Goal: Information Seeking & Learning: Learn about a topic

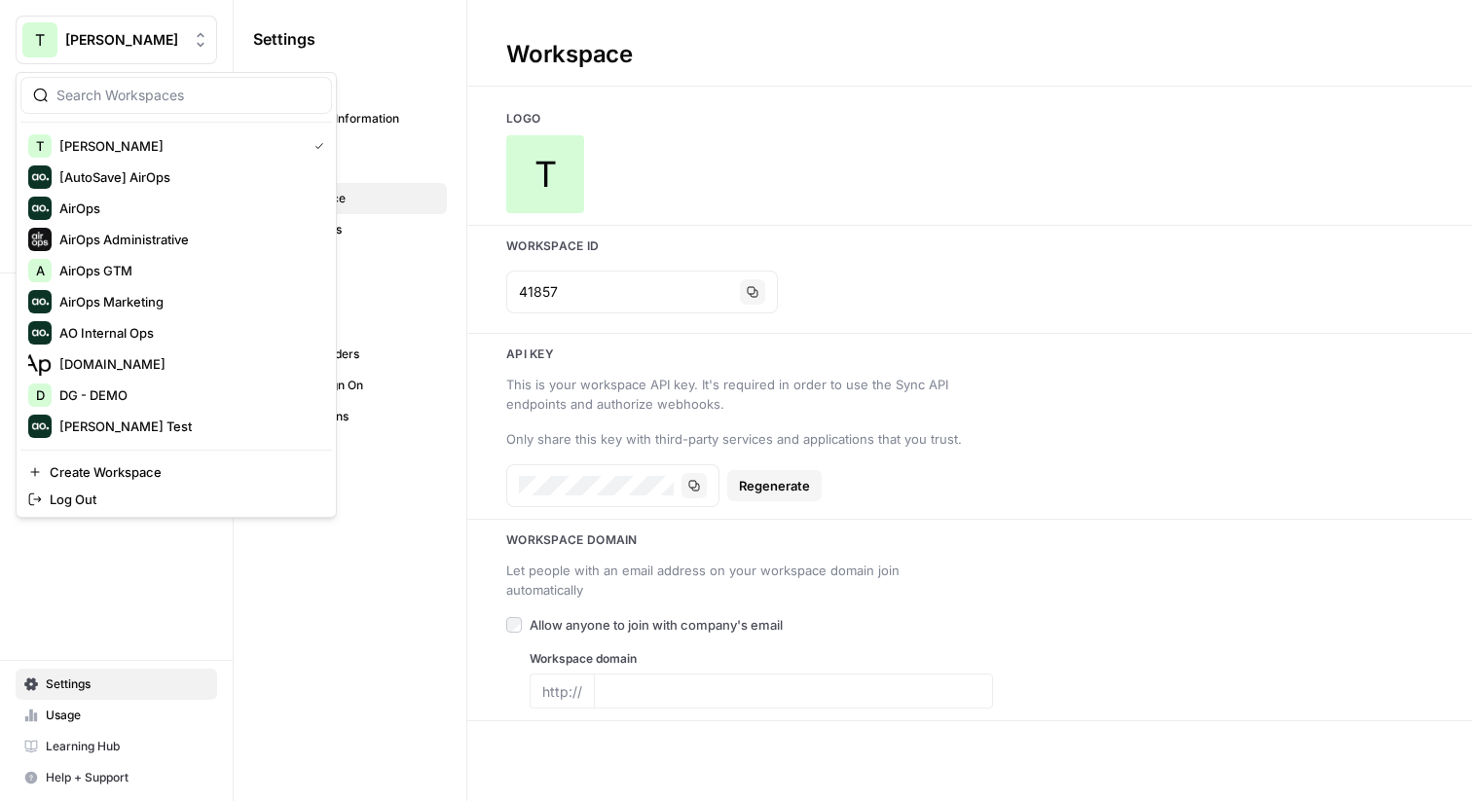
click at [118, 49] on span "[PERSON_NAME]" at bounding box center [124, 39] width 118 height 19
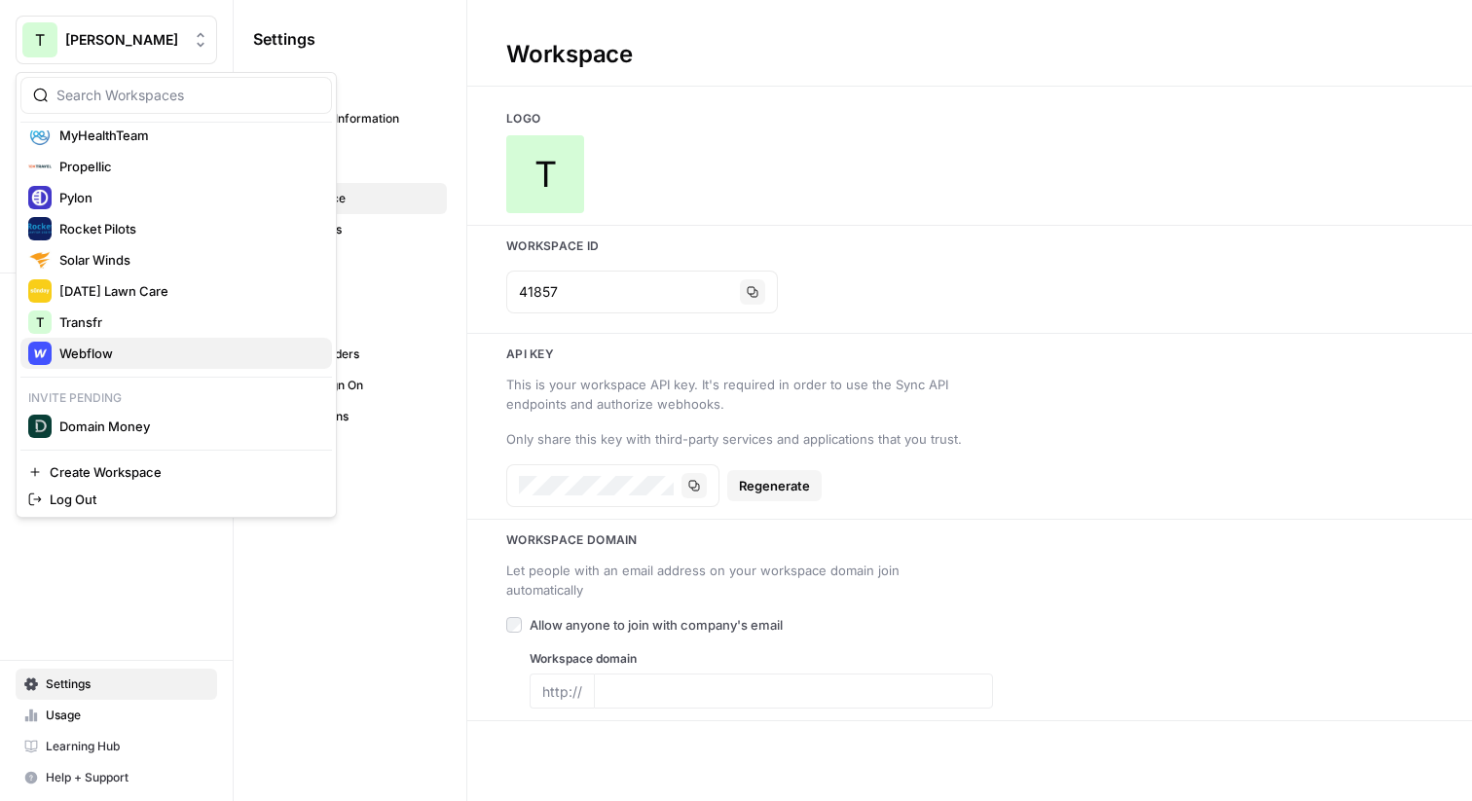
click at [64, 353] on span "Webflow" at bounding box center [187, 353] width 257 height 19
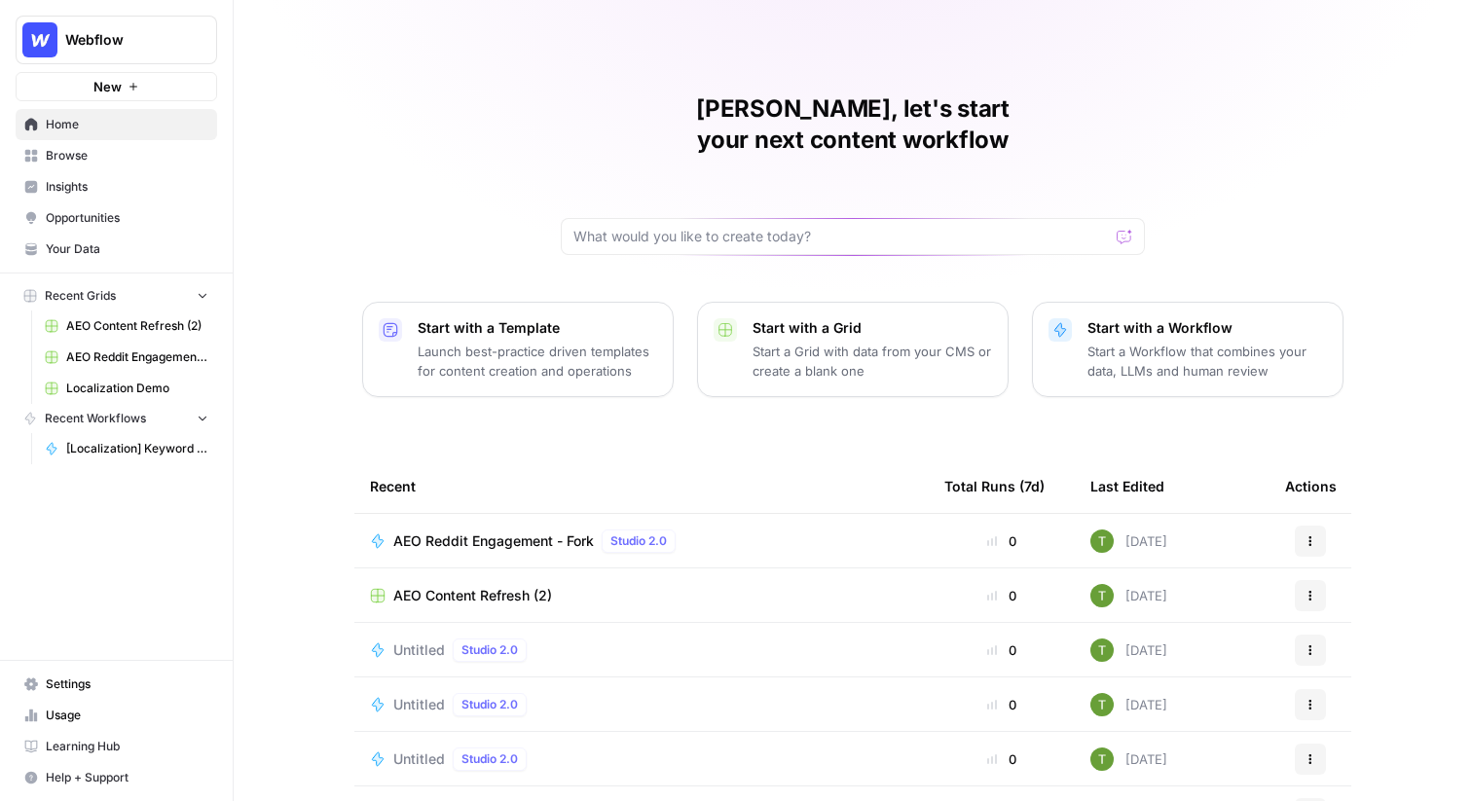
click at [72, 183] on span "Insights" at bounding box center [127, 187] width 163 height 18
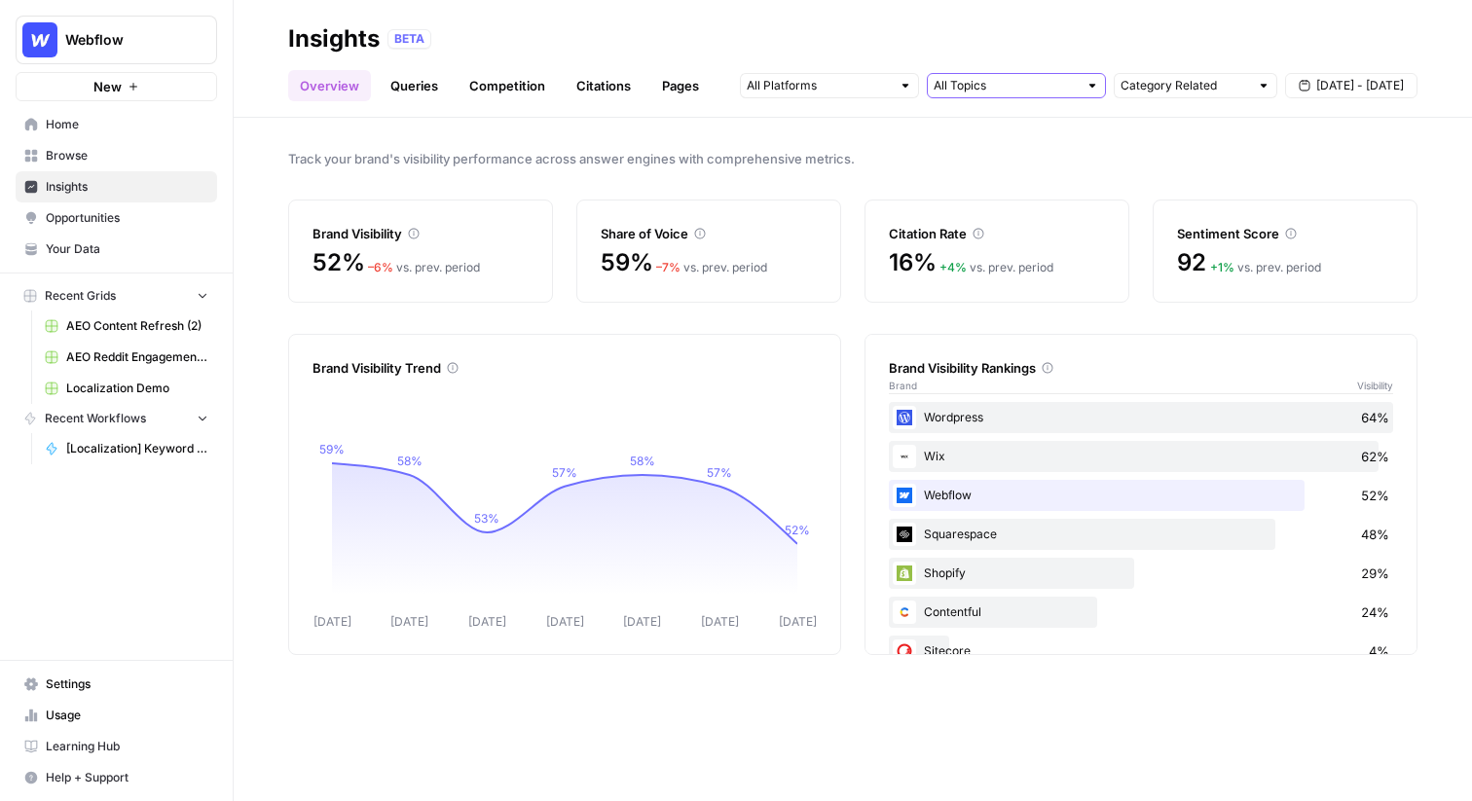
click at [969, 89] on input "text" at bounding box center [1005, 85] width 144 height 19
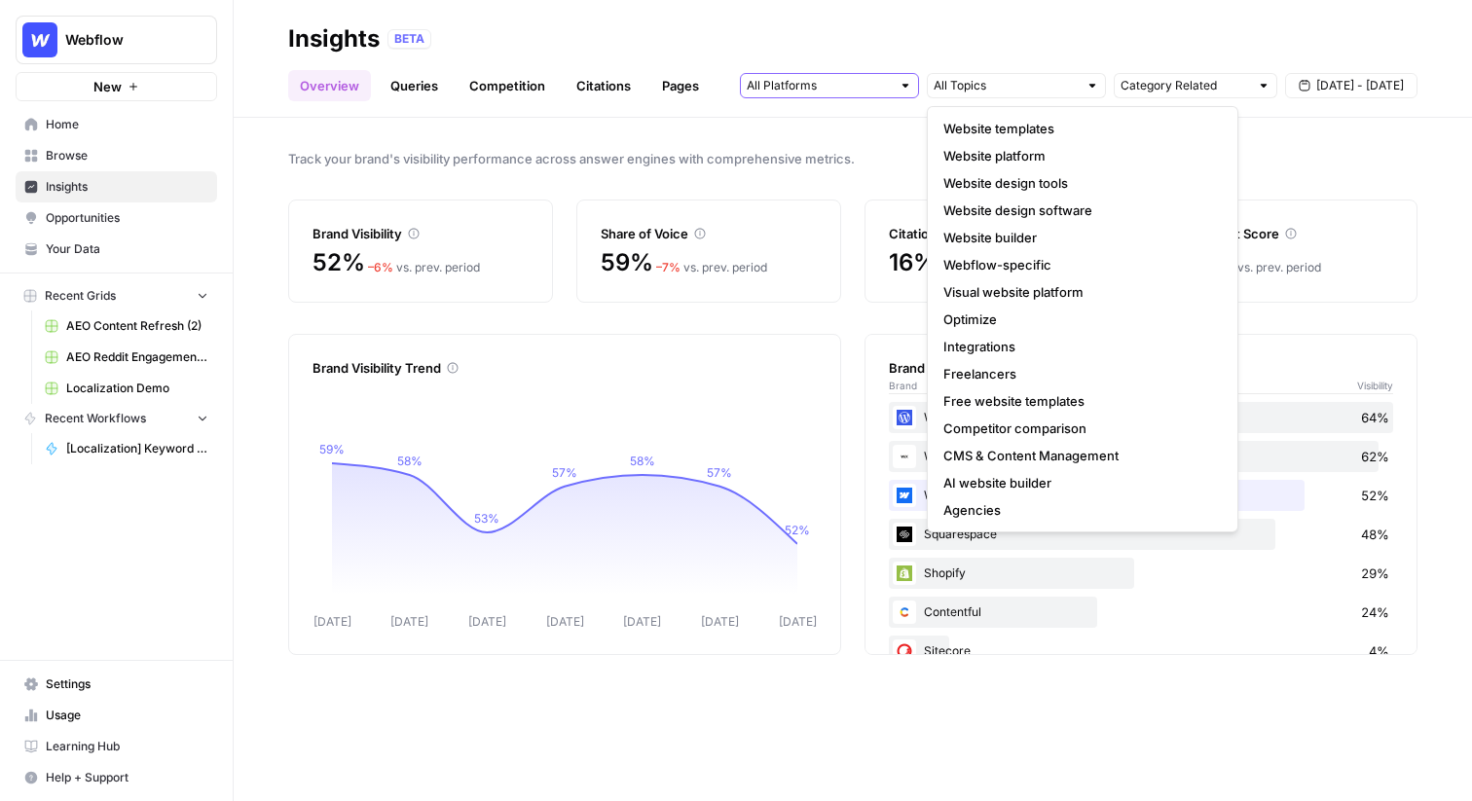
click at [840, 89] on input "text" at bounding box center [818, 85] width 144 height 19
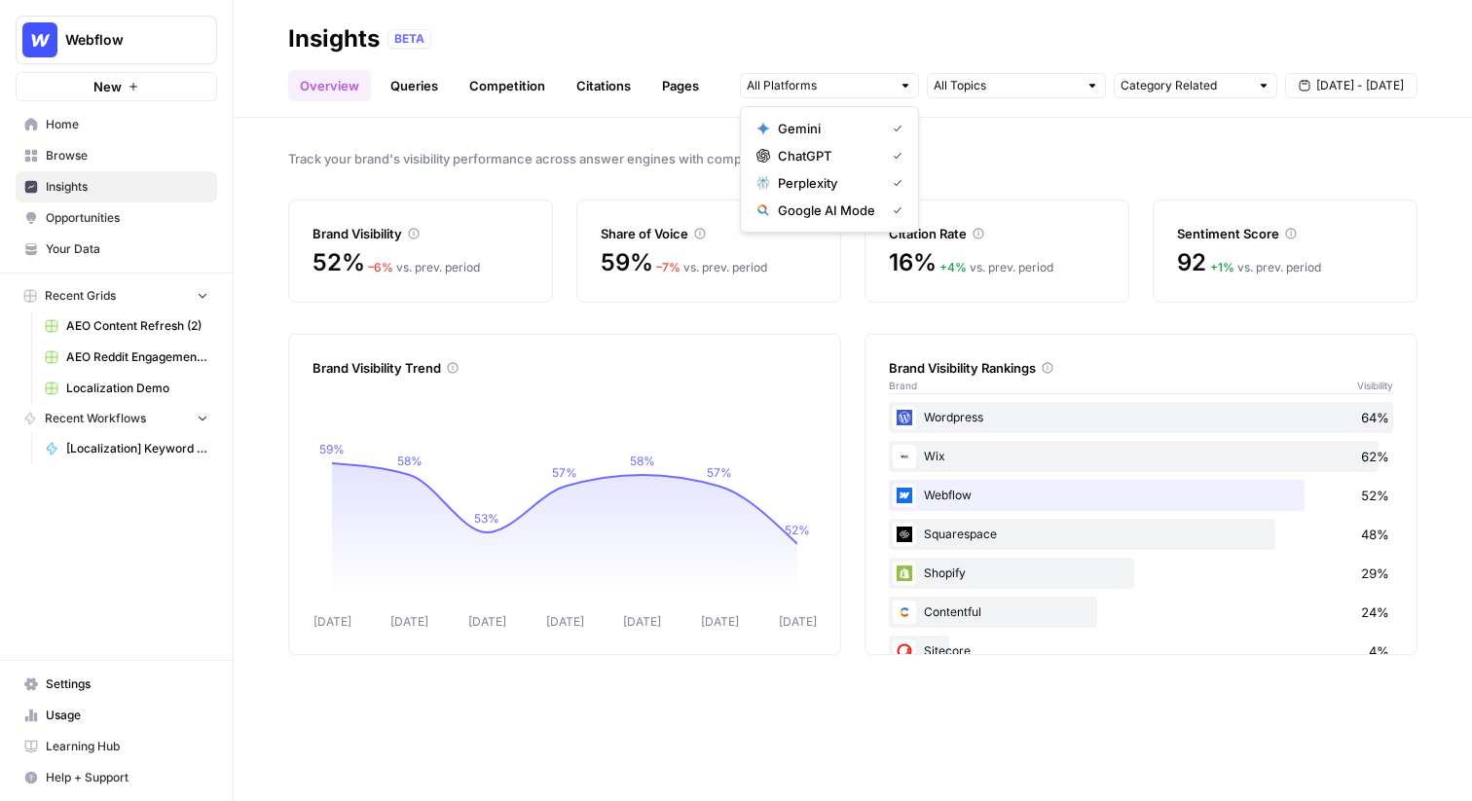
click at [1071, 136] on div "Track your brand's visibility performance across answer engines with comprehens…" at bounding box center [853, 459] width 1238 height 683
click at [1201, 81] on input "text" at bounding box center [1184, 85] width 128 height 19
type input "Category Related"
click at [944, 154] on span "Track your brand's visibility performance across answer engines with comprehens…" at bounding box center [852, 158] width 1129 height 19
click at [402, 88] on link "Queries" at bounding box center [414, 85] width 71 height 31
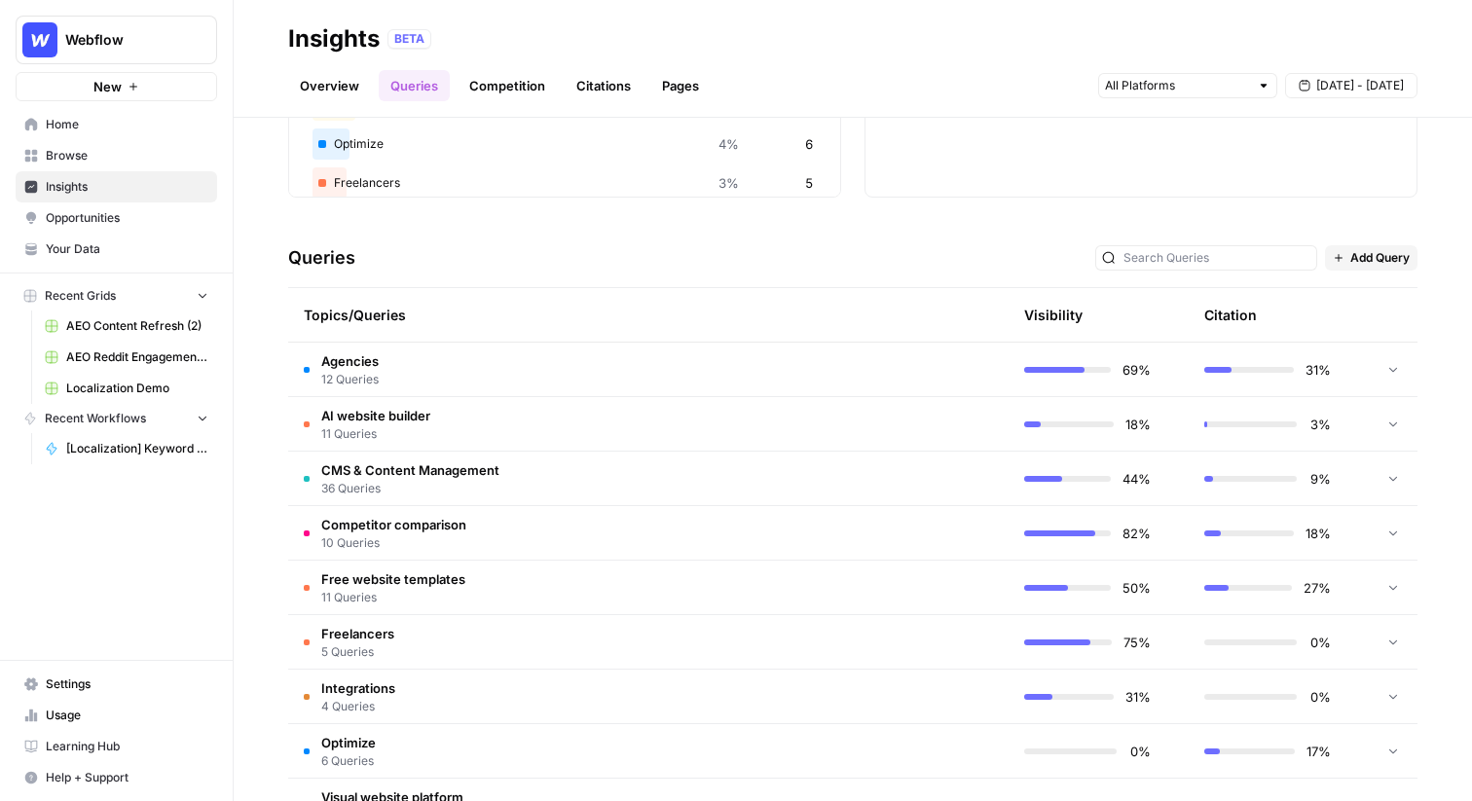
scroll to position [282, 0]
click at [496, 380] on td "Agencies 12 Queries" at bounding box center [555, 372] width 535 height 54
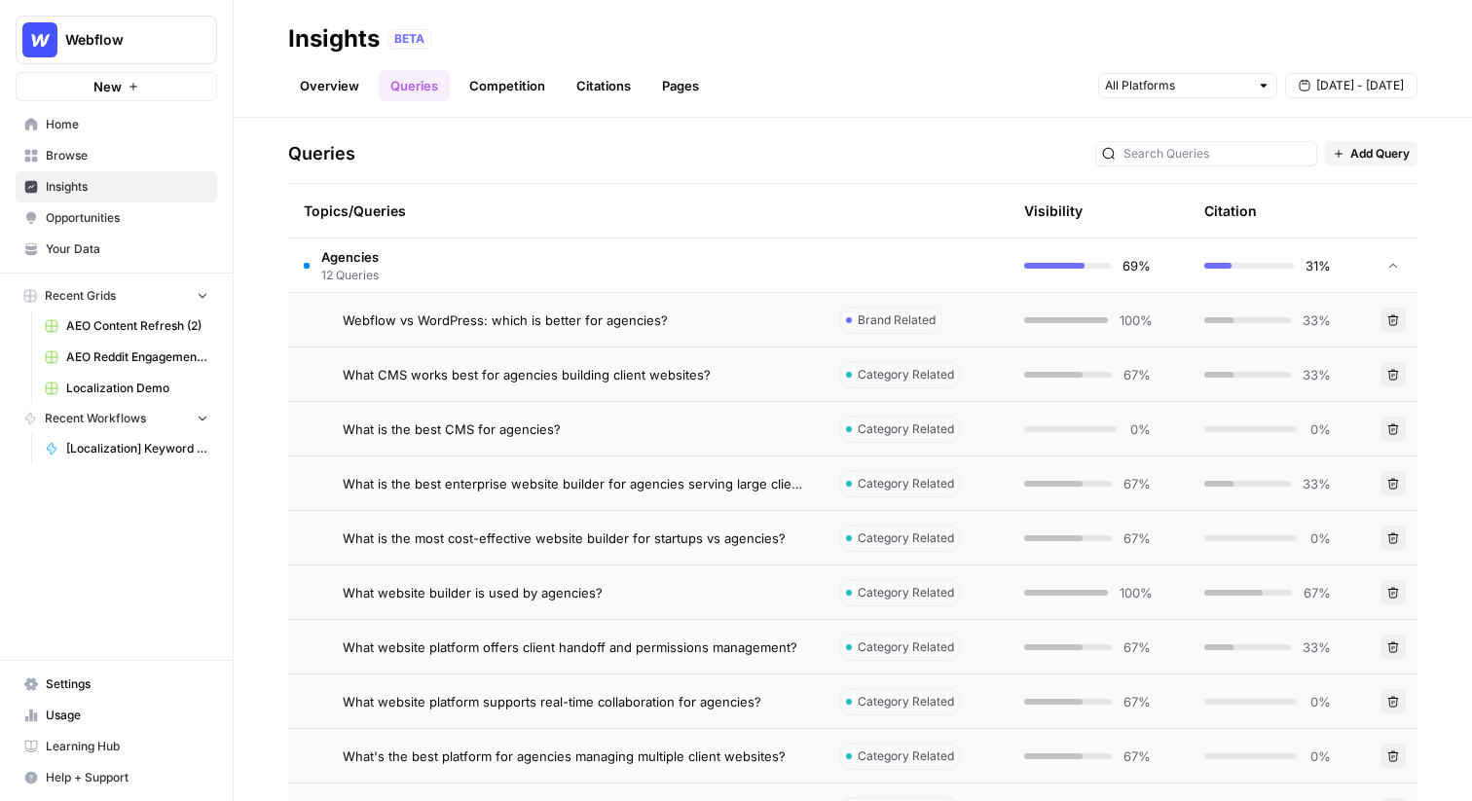
scroll to position [399, 0]
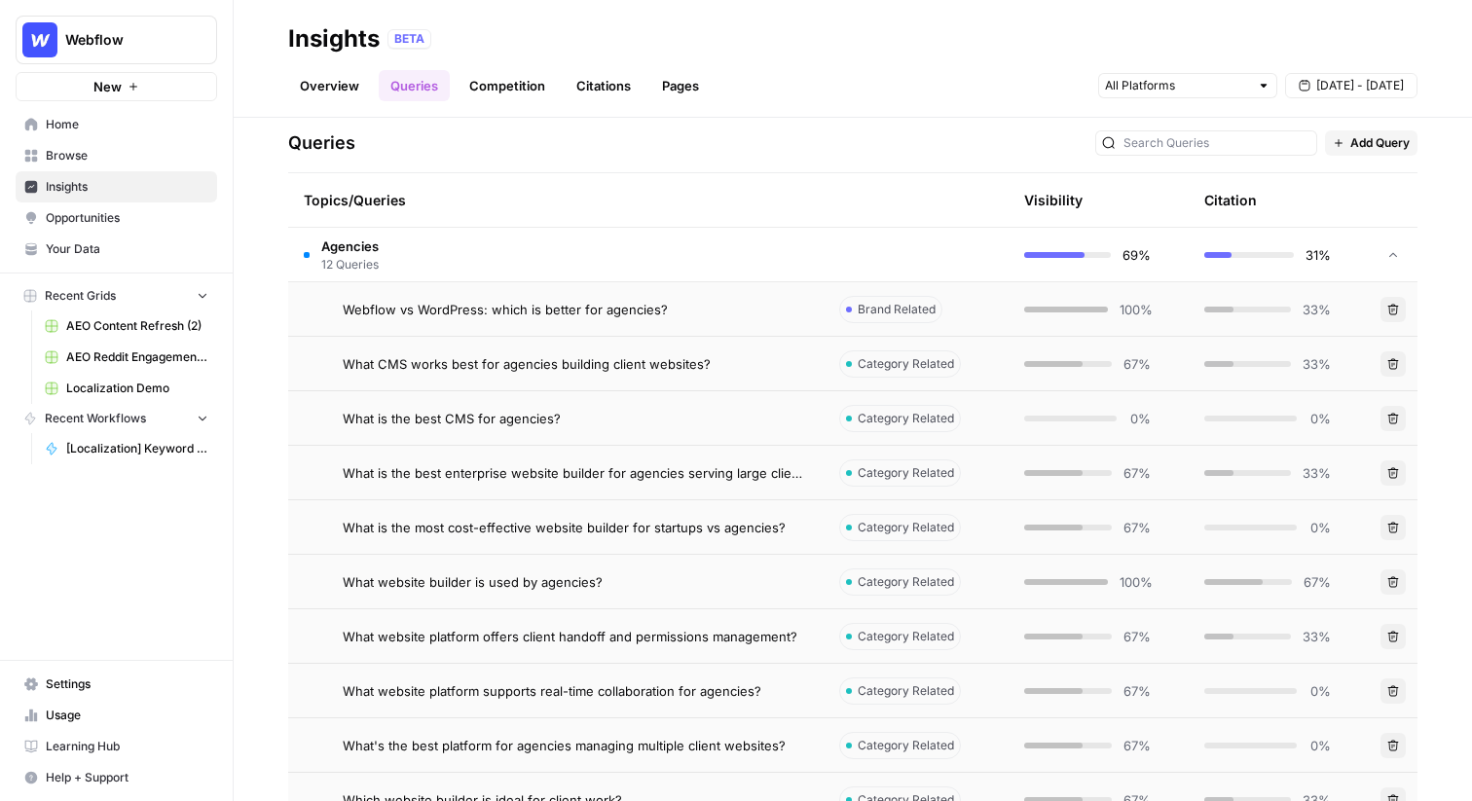
click at [609, 303] on span "Webflow vs WordPress: which is better for agencies?" at bounding box center [505, 309] width 325 height 19
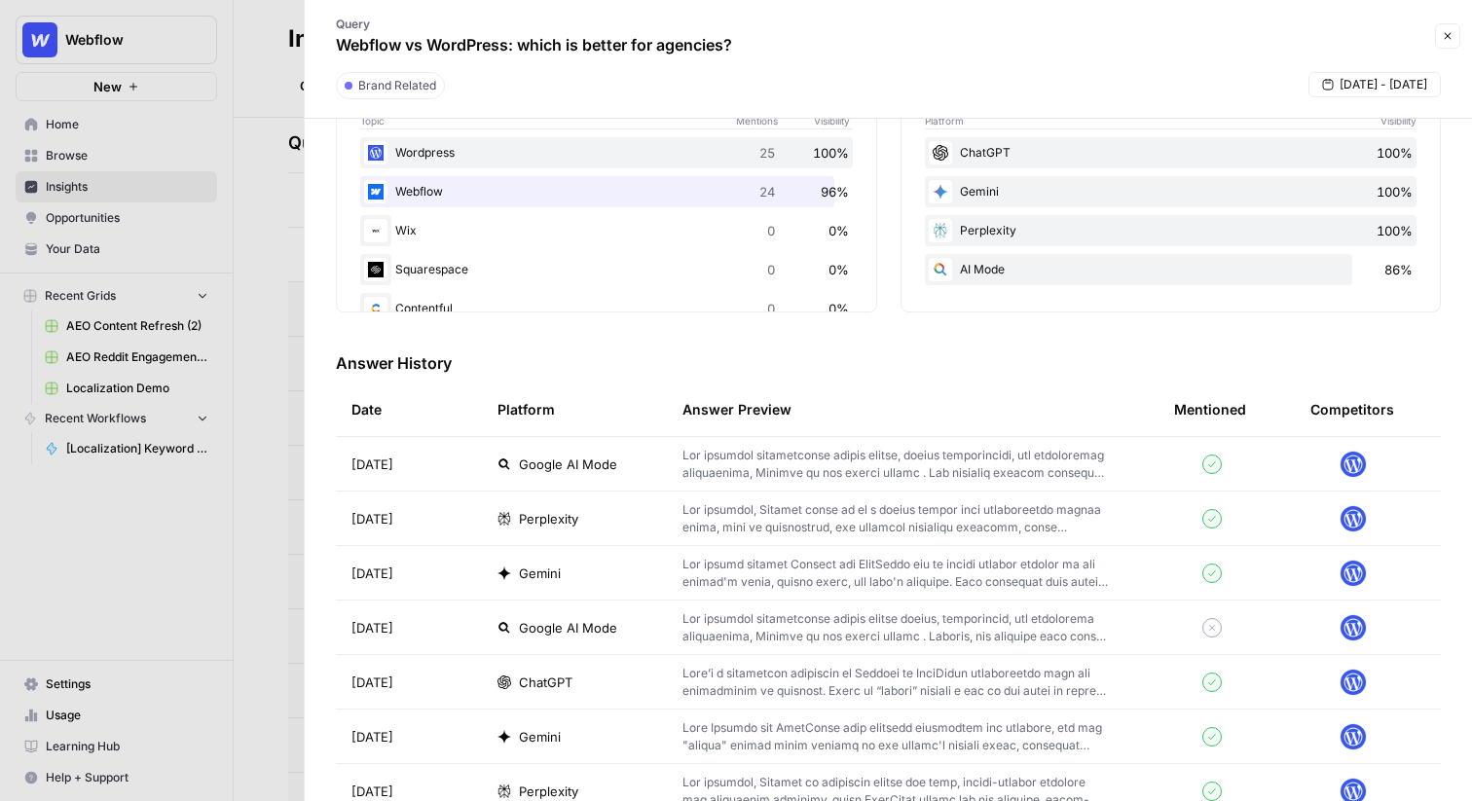
scroll to position [372, 0]
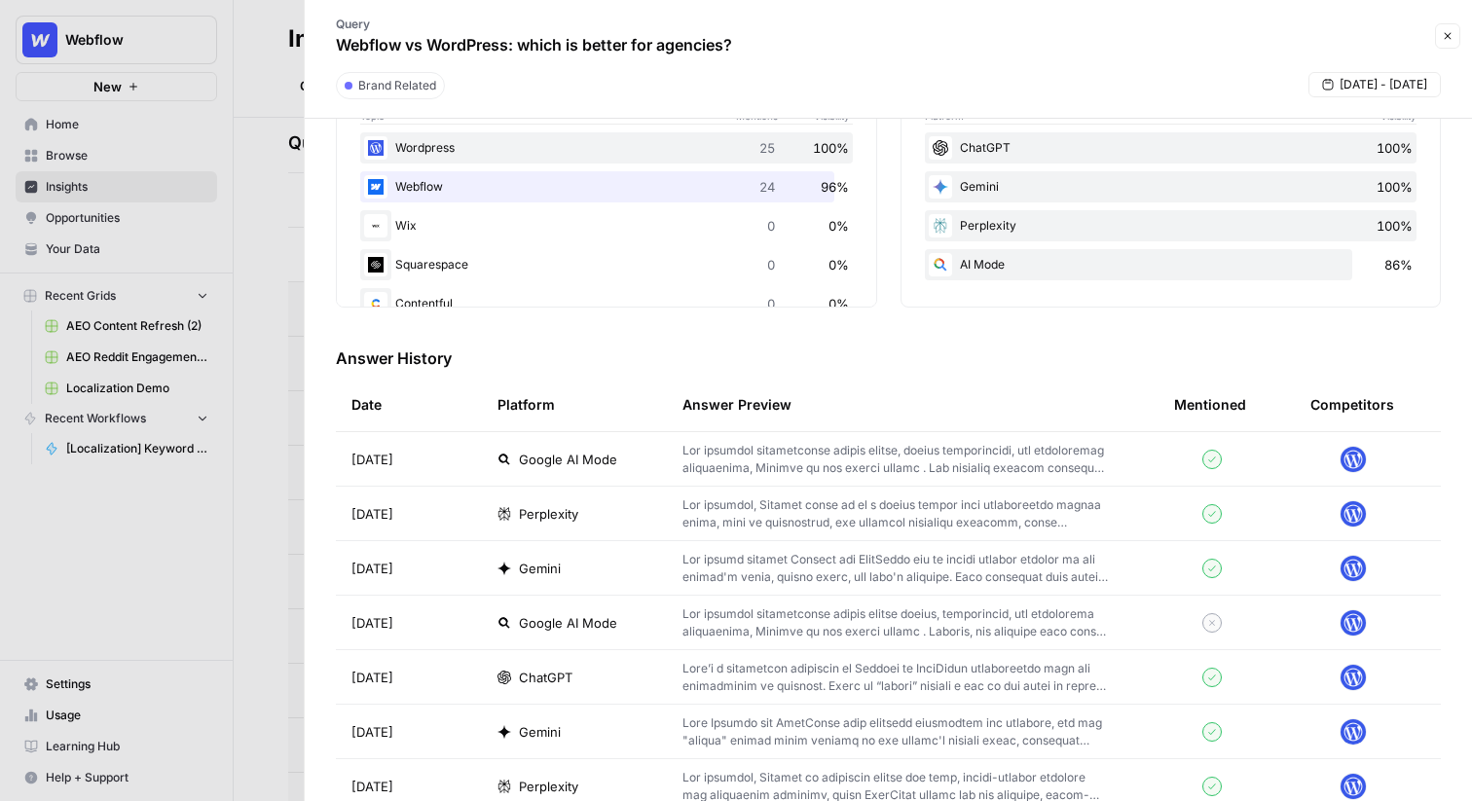
click at [761, 455] on p at bounding box center [896, 459] width 429 height 35
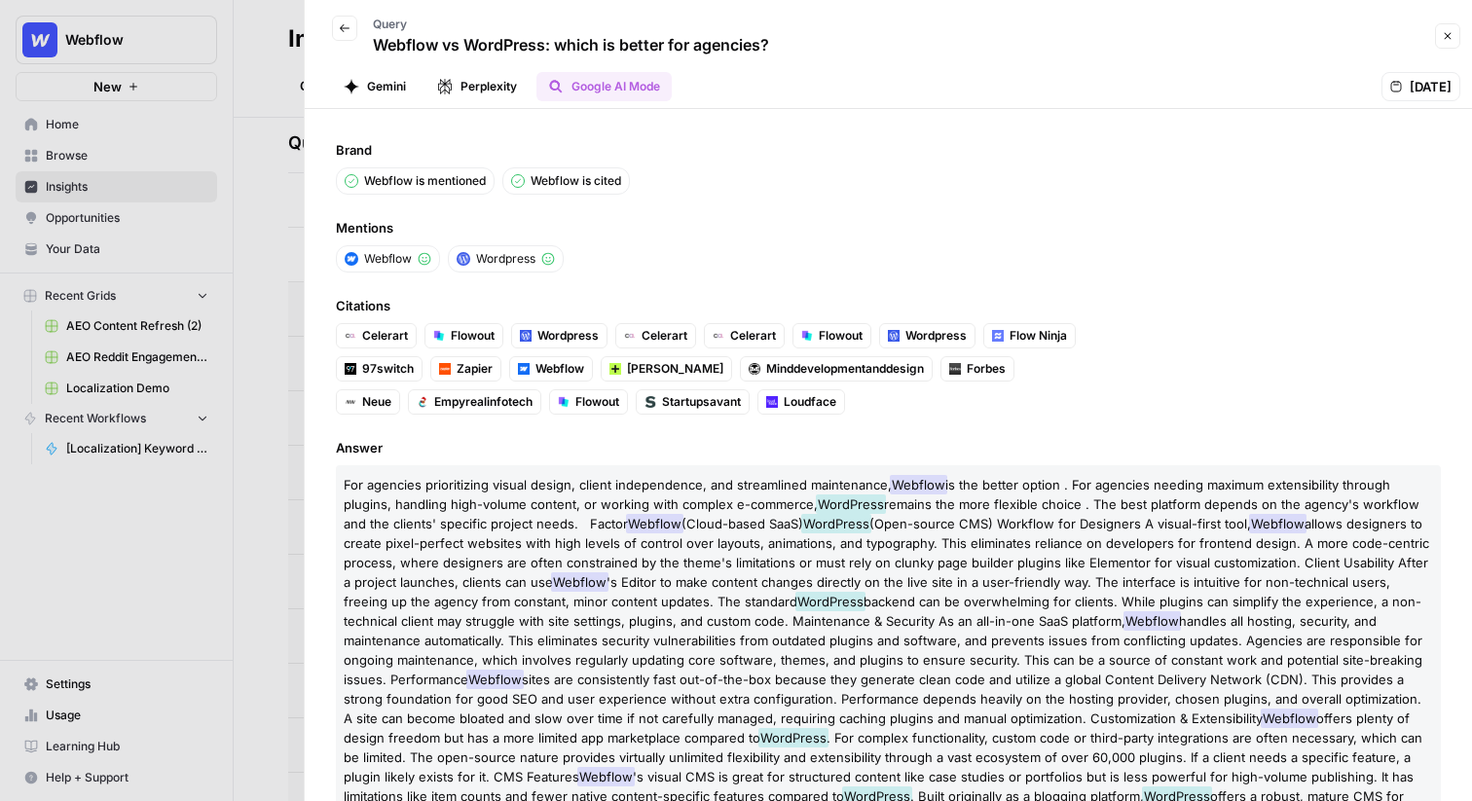
click at [466, 94] on button "Perplexity" at bounding box center [476, 86] width 103 height 29
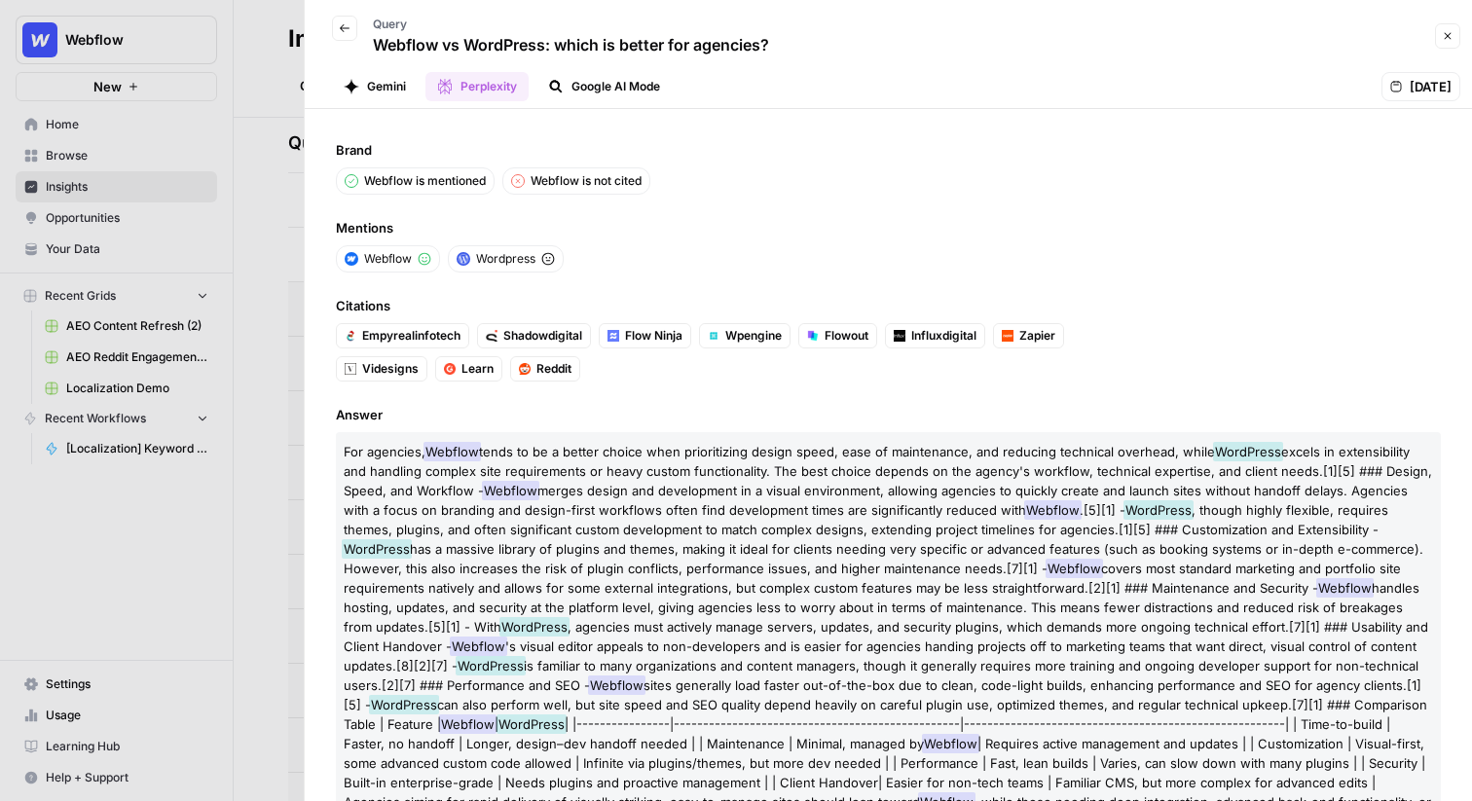
click at [375, 89] on button "Gemini" at bounding box center [375, 86] width 86 height 29
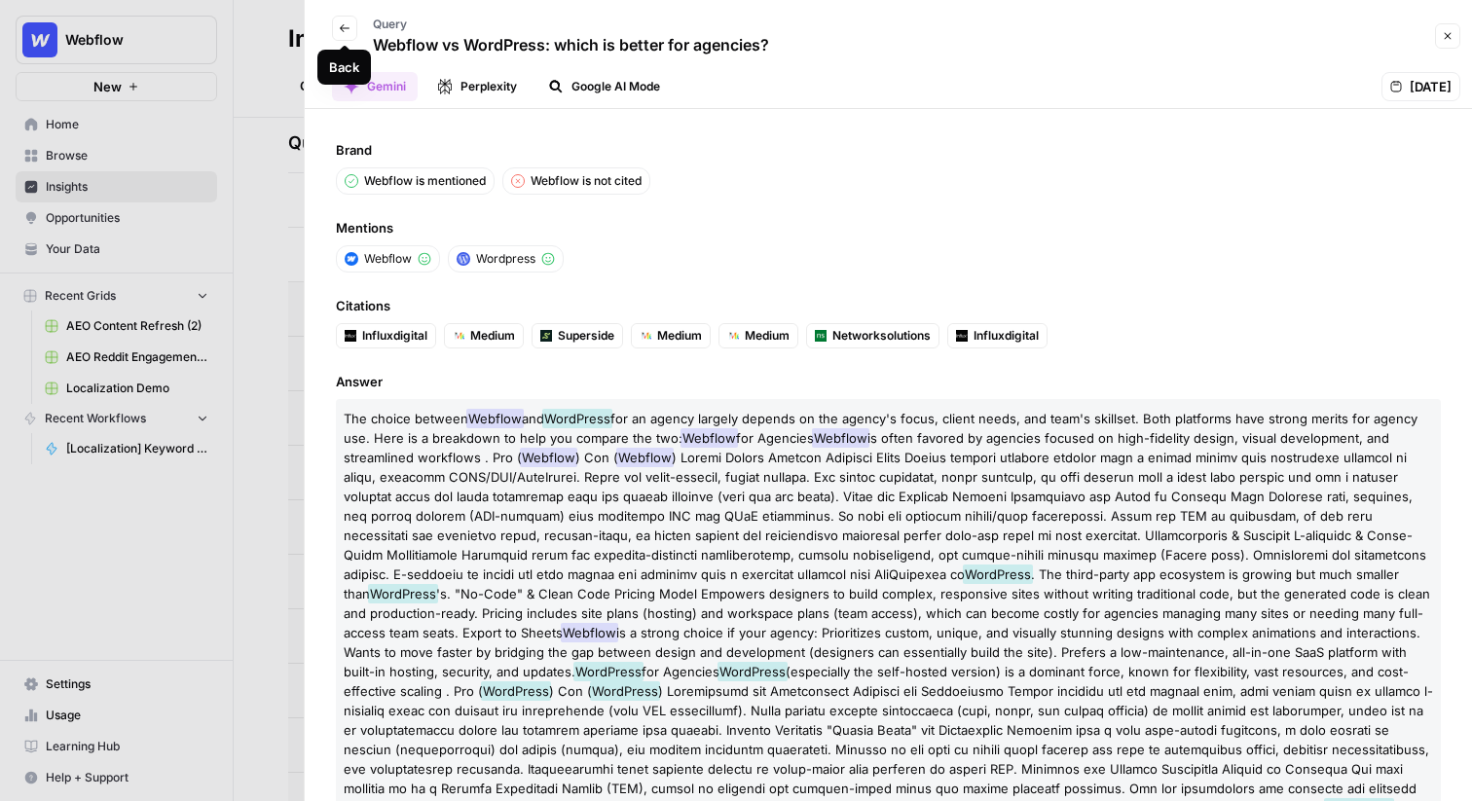
click at [339, 27] on icon "button" at bounding box center [345, 28] width 12 height 12
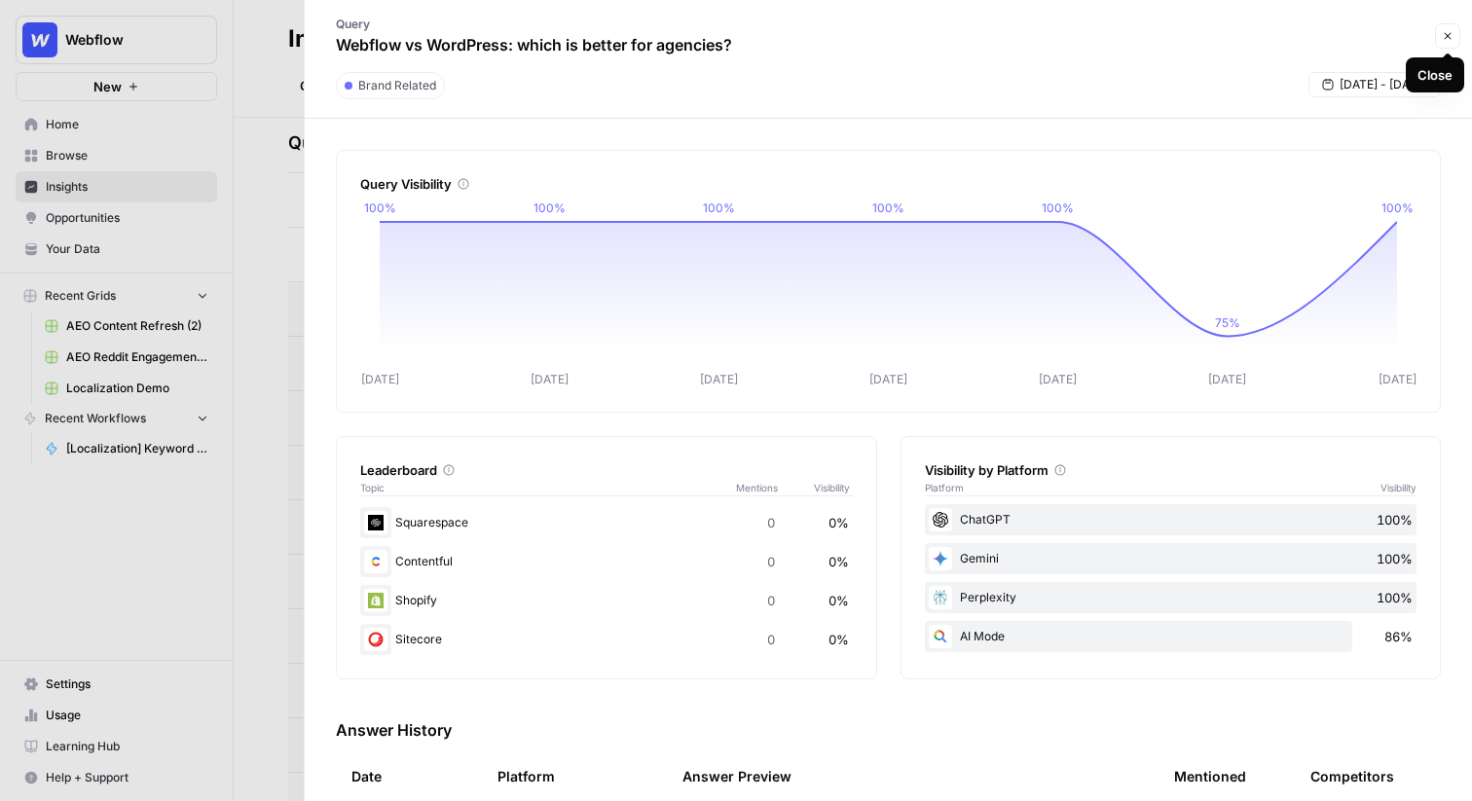
click at [1444, 38] on icon "button" at bounding box center [1447, 36] width 12 height 12
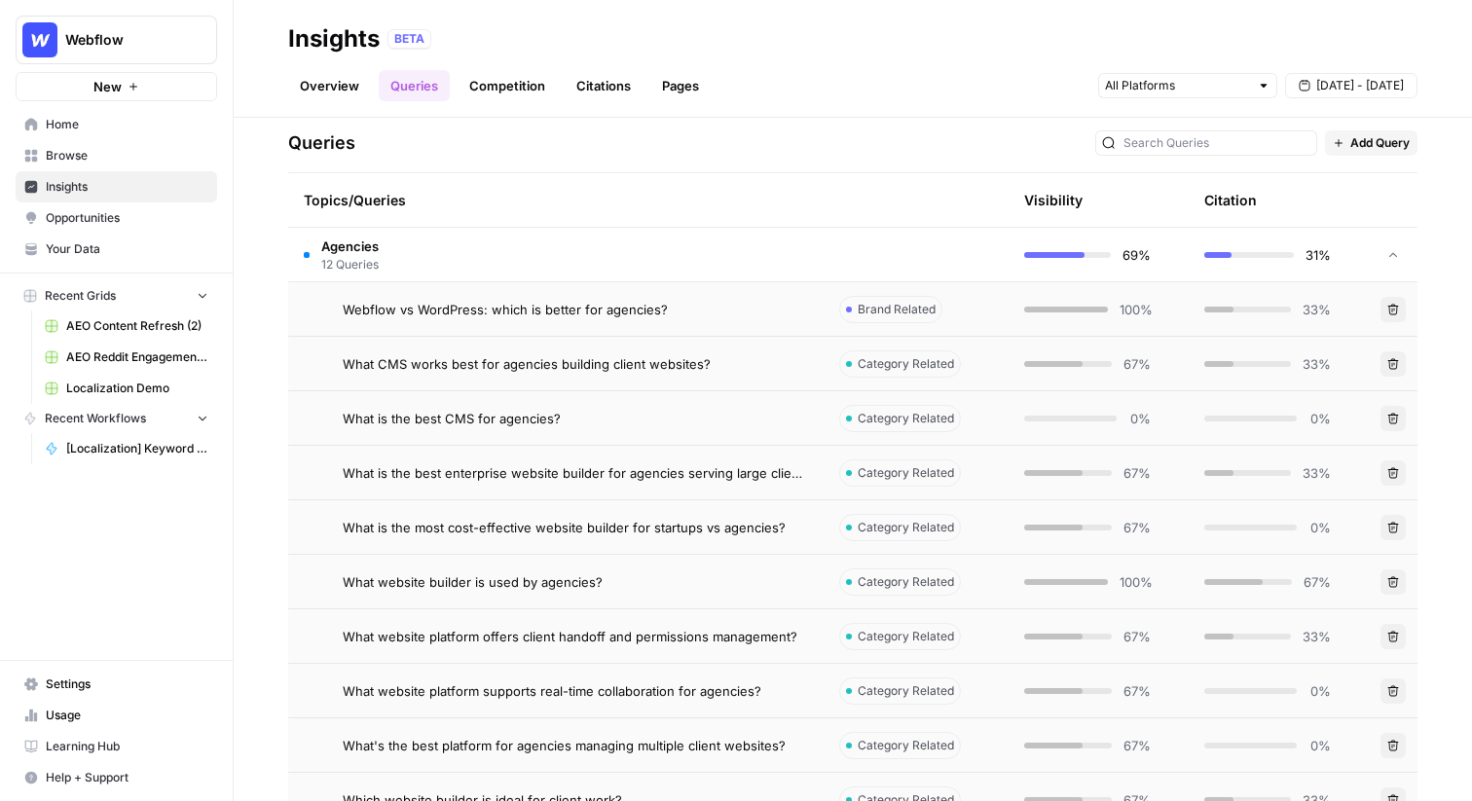
click at [600, 89] on link "Citations" at bounding box center [603, 85] width 78 height 31
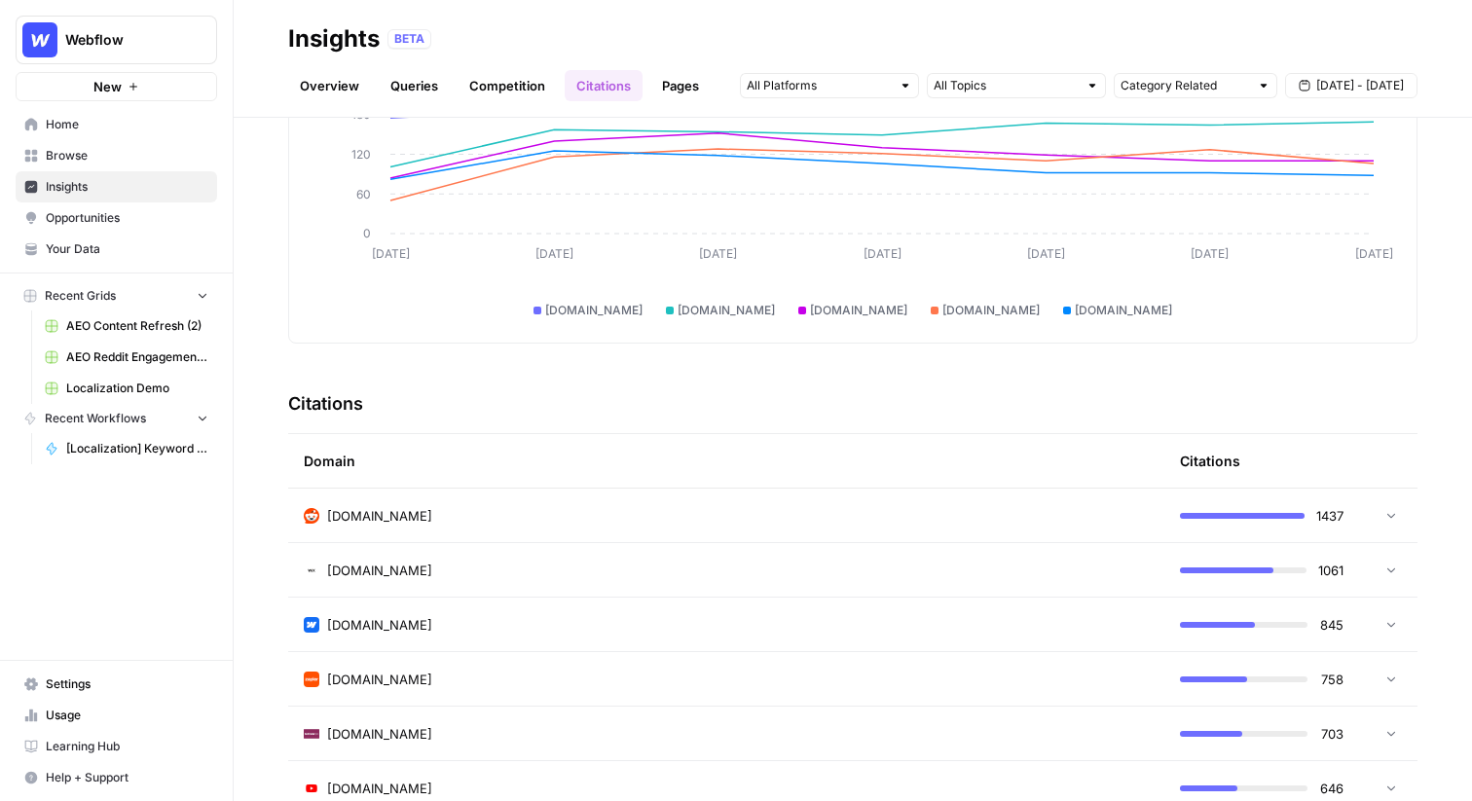
scroll to position [221, 0]
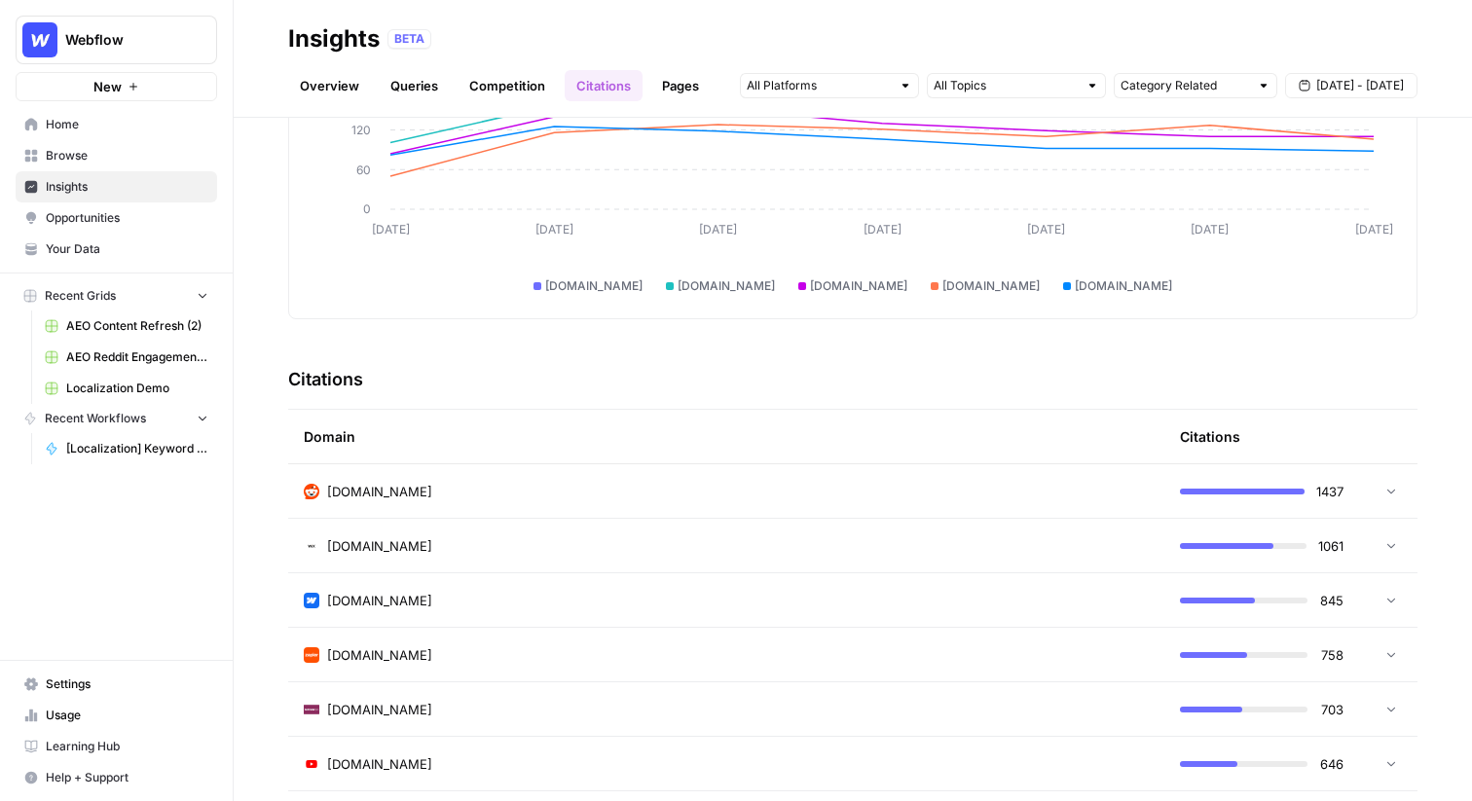
click at [1031, 469] on td "reddit.com" at bounding box center [726, 491] width 876 height 54
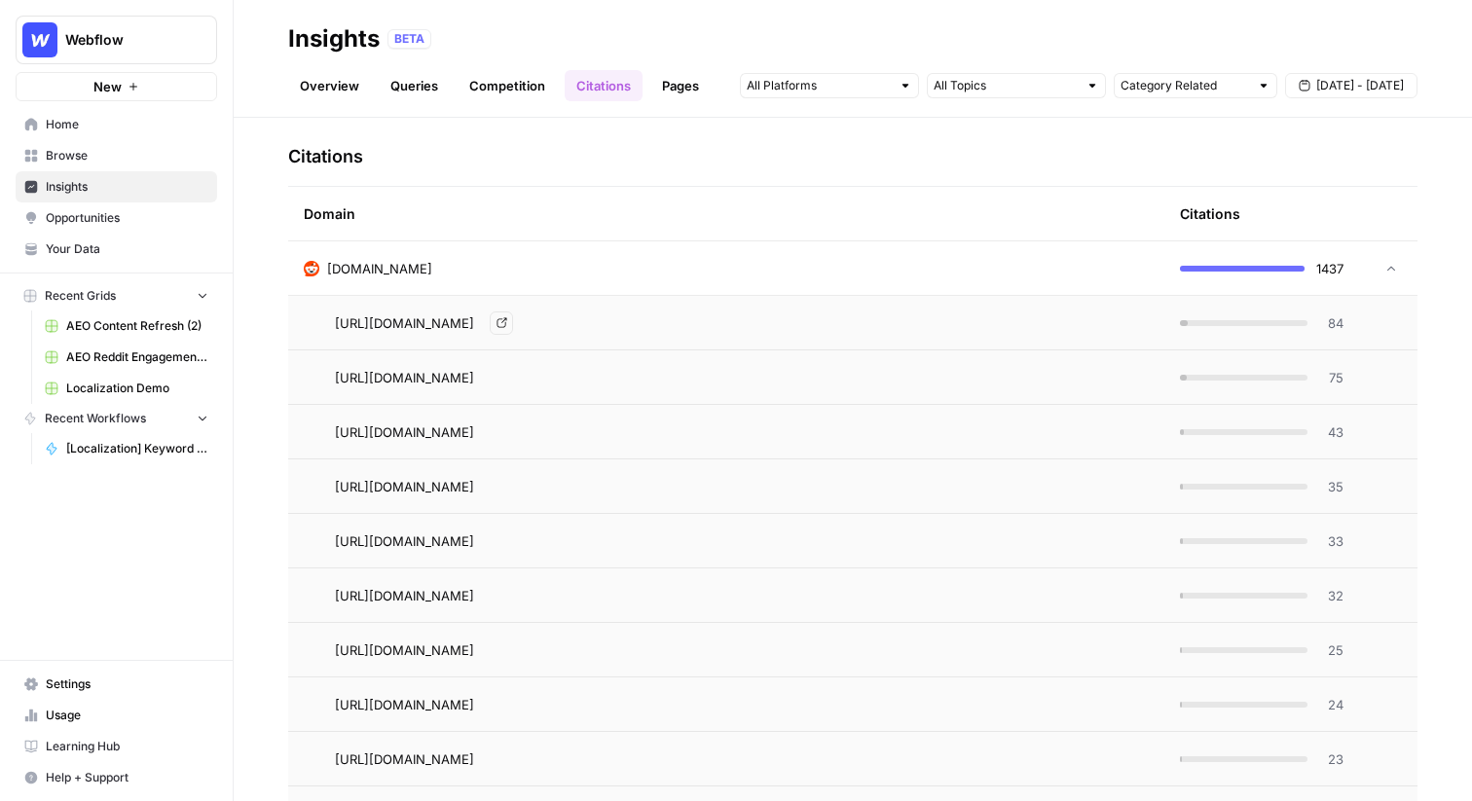
scroll to position [453, 0]
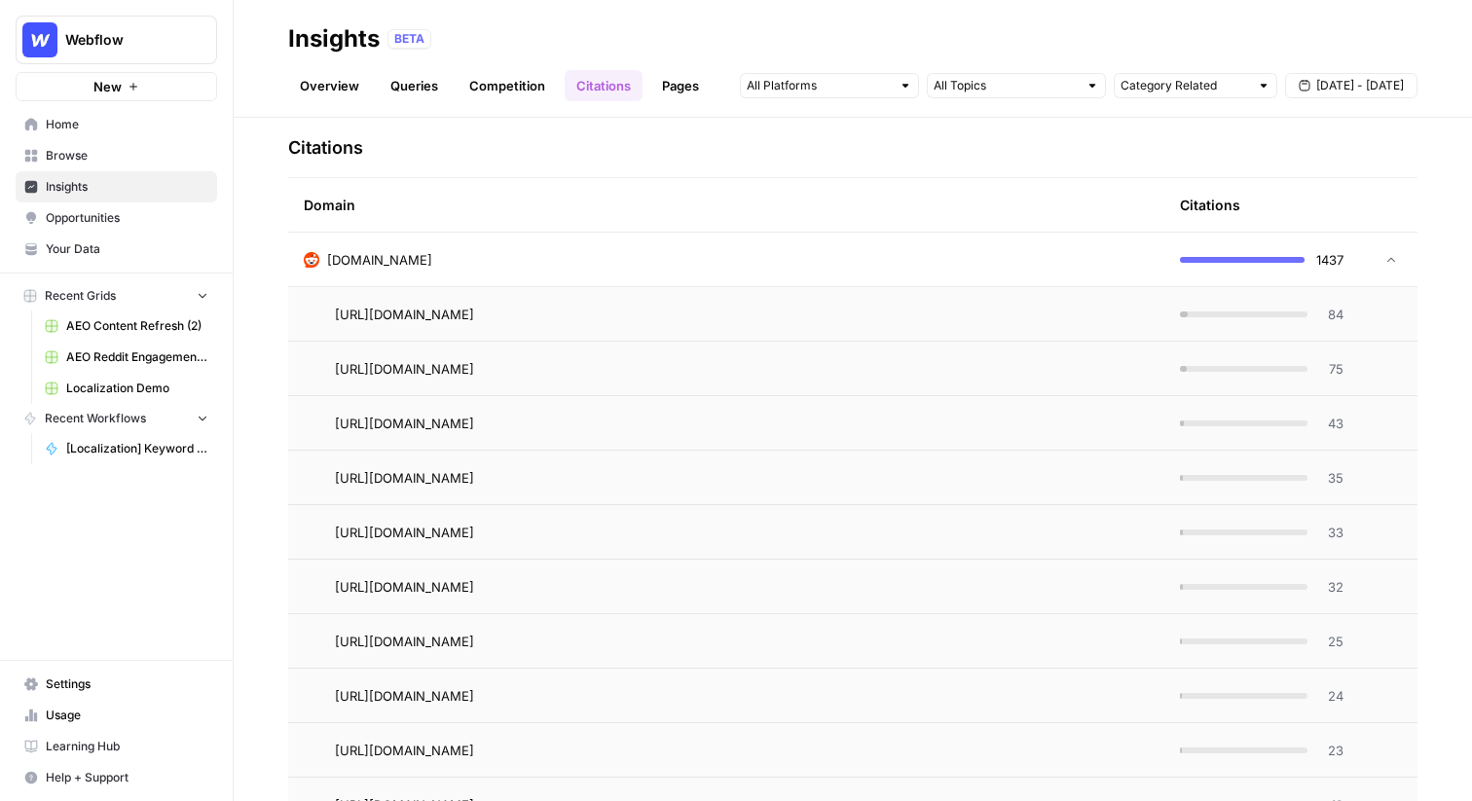
click at [1133, 309] on div "https://www.reddit.com/r/MarketingGeek/comments/1l6wgro/best_website_builders_f…" at bounding box center [742, 314] width 814 height 23
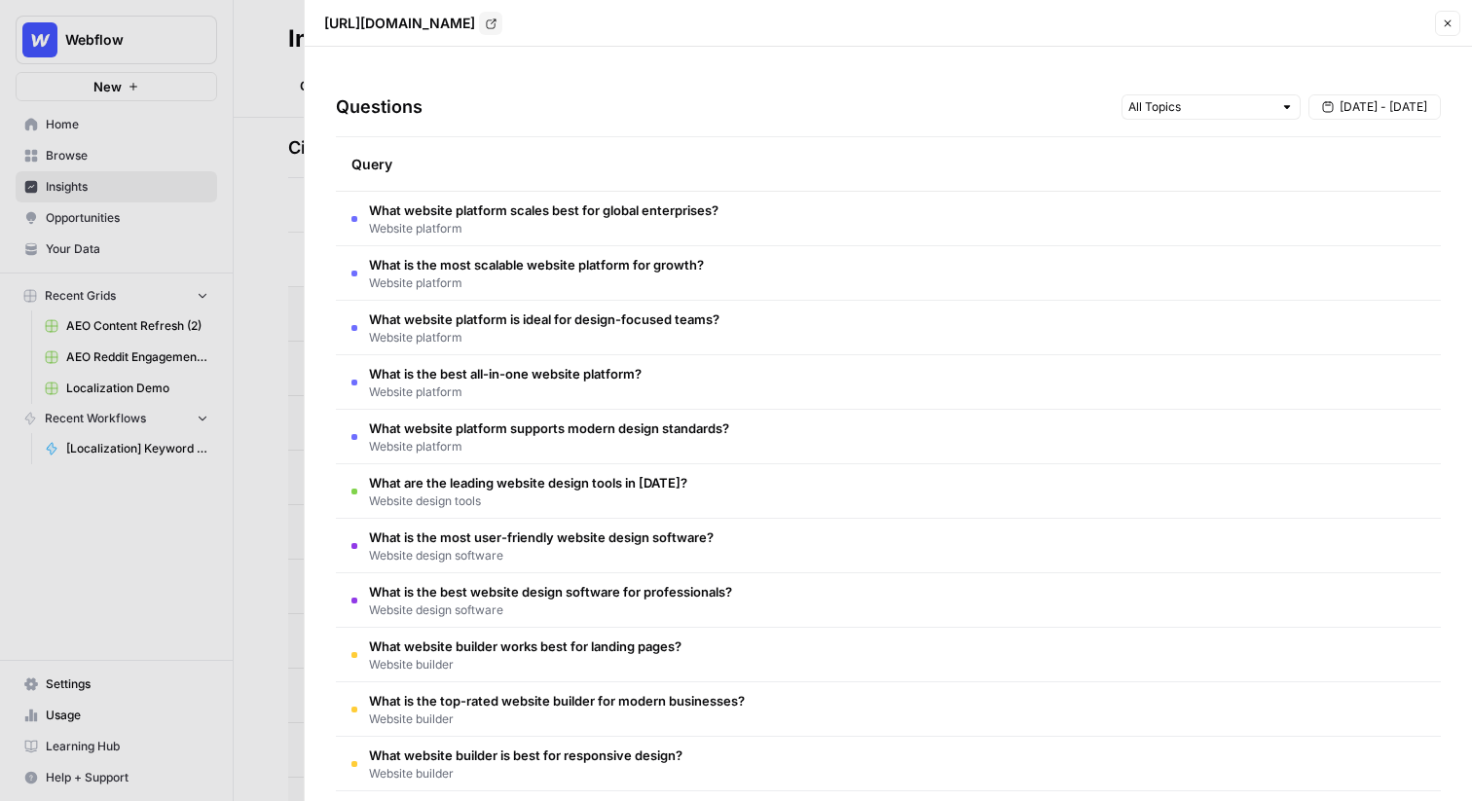
click at [1450, 25] on icon "button" at bounding box center [1447, 24] width 12 height 12
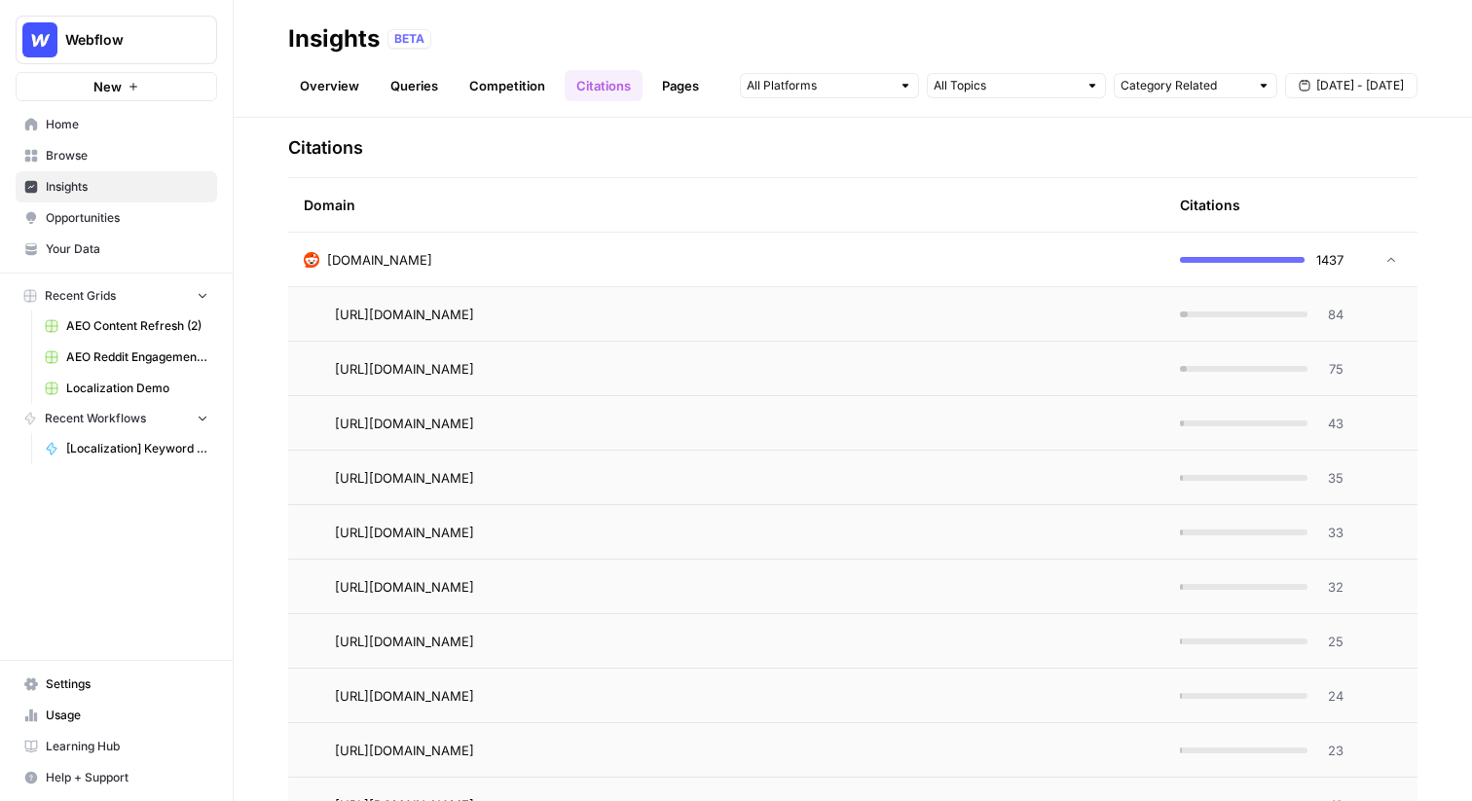
click at [743, 254] on div "reddit.com" at bounding box center [726, 259] width 845 height 19
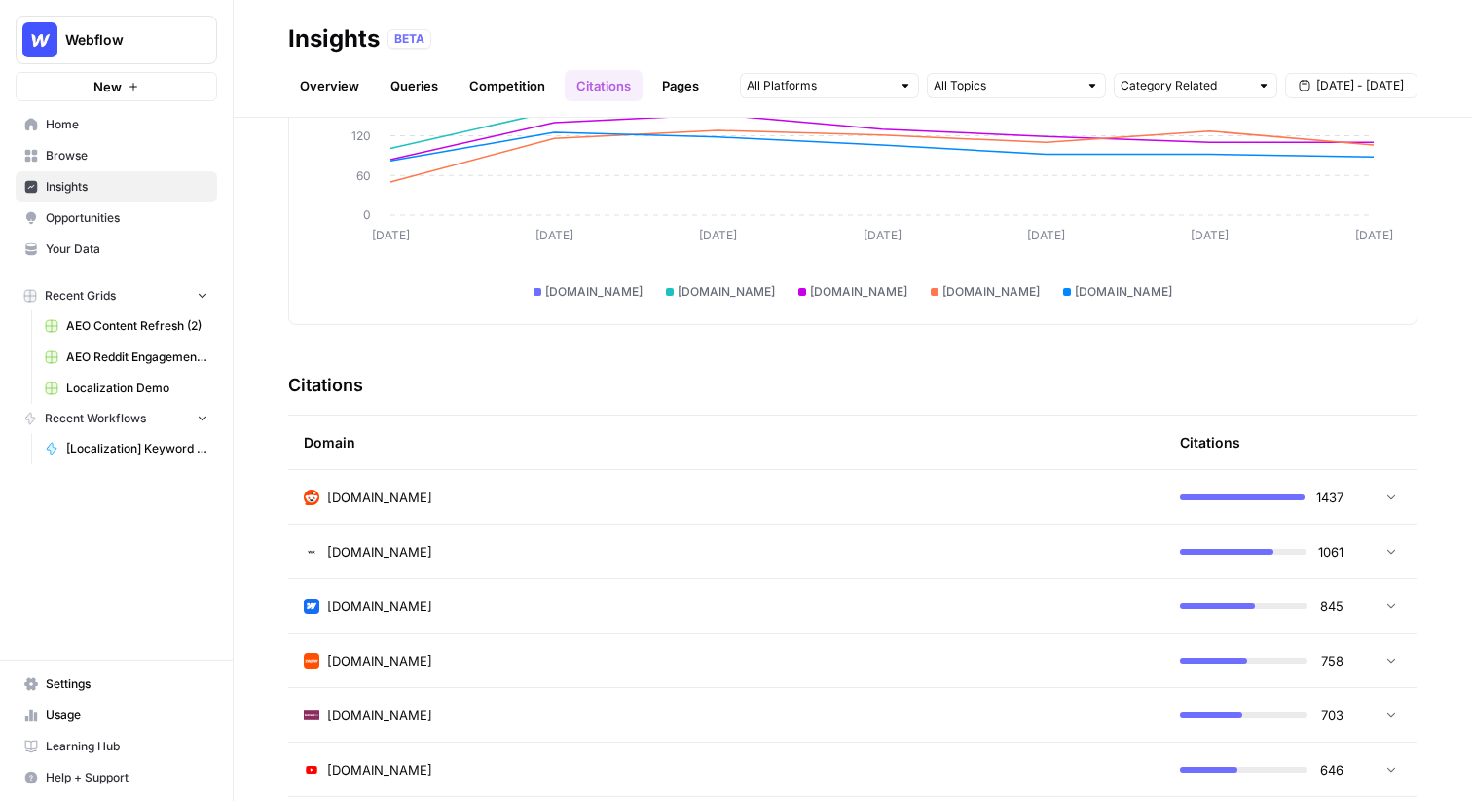
scroll to position [0, 0]
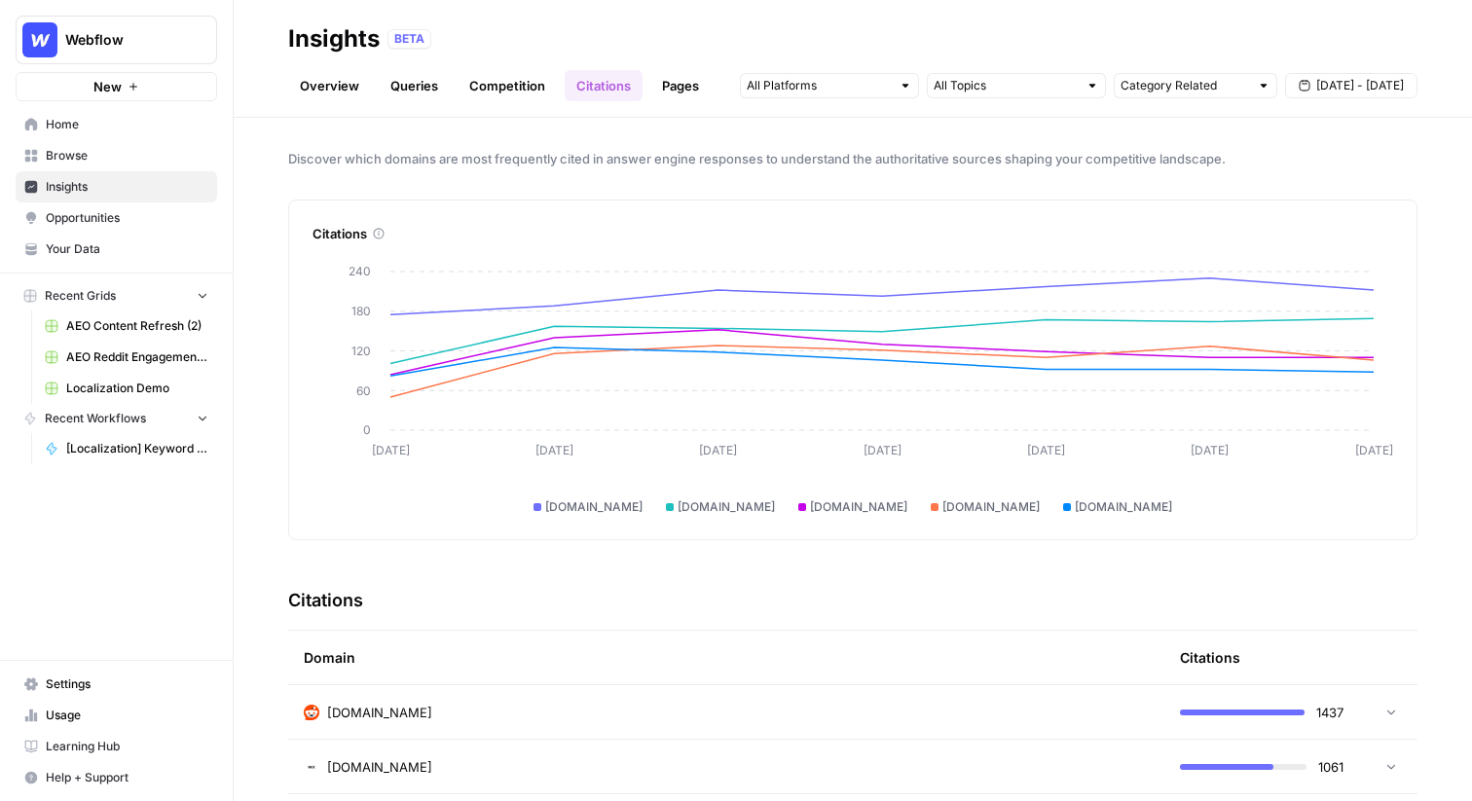
click at [670, 84] on link "Pages" at bounding box center [680, 85] width 60 height 31
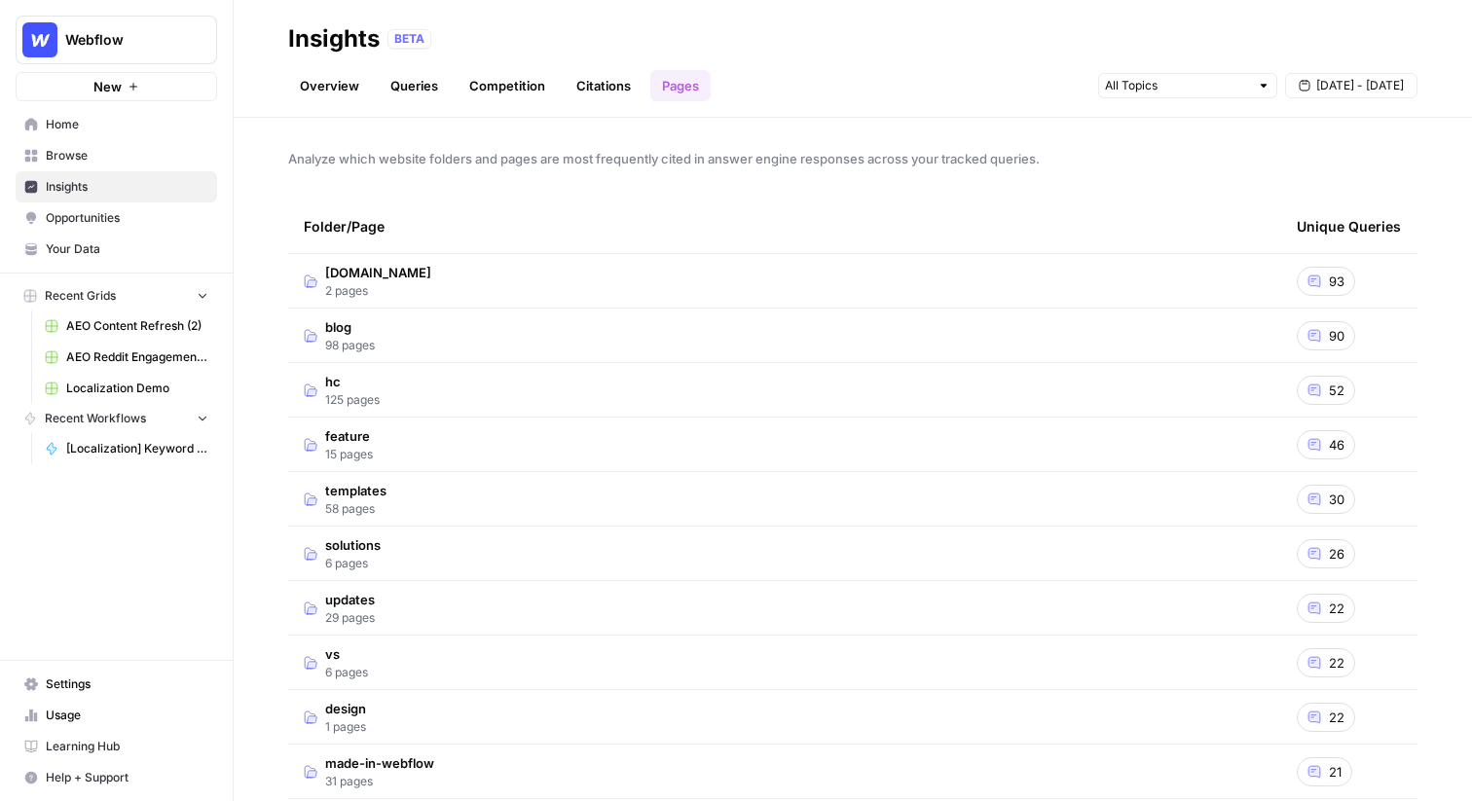
click at [647, 271] on td "webflow.com 2 pages" at bounding box center [784, 281] width 993 height 54
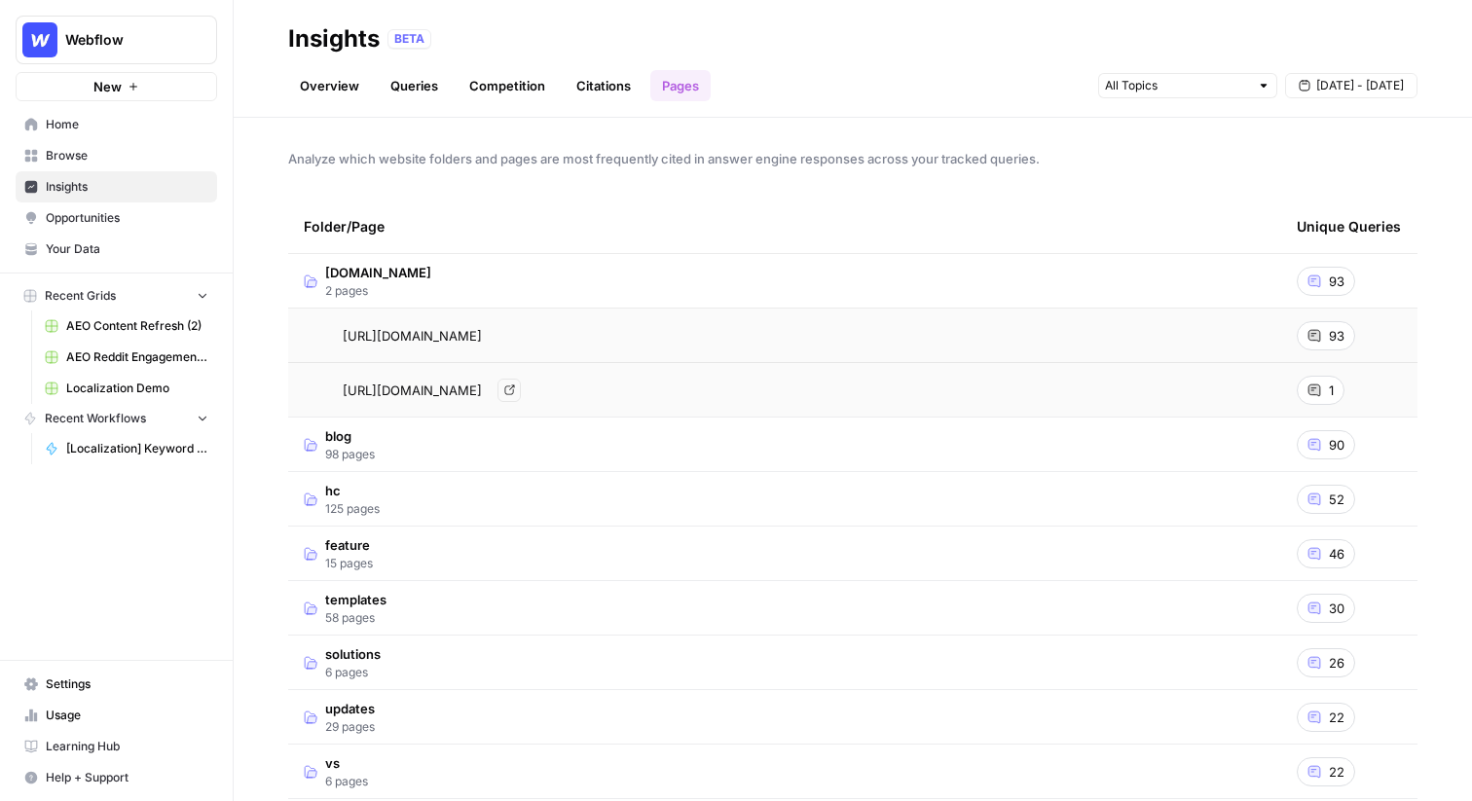
click at [724, 441] on td "blog 98 pages" at bounding box center [784, 445] width 993 height 54
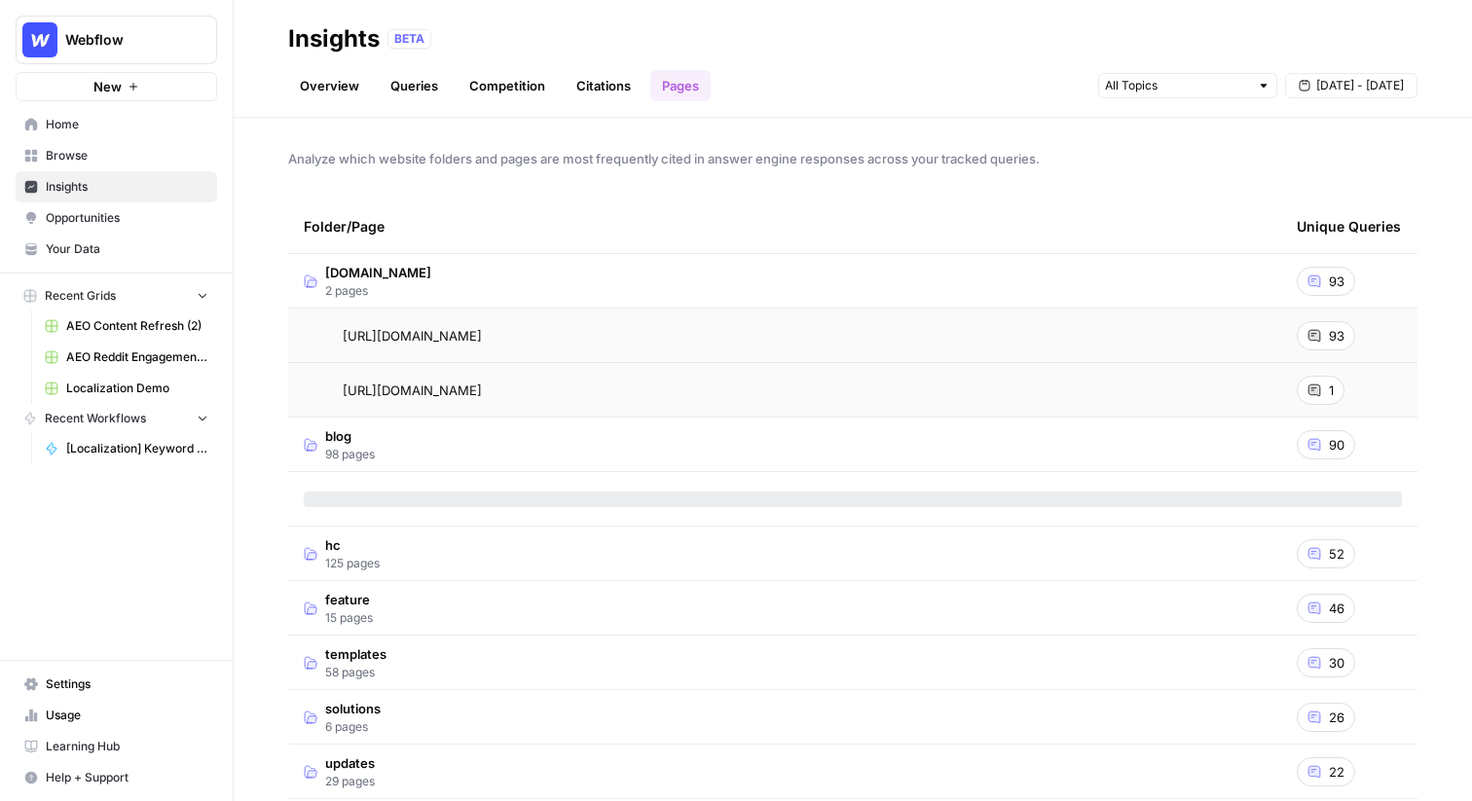
click at [592, 271] on td "webflow.com 2 pages" at bounding box center [784, 281] width 993 height 54
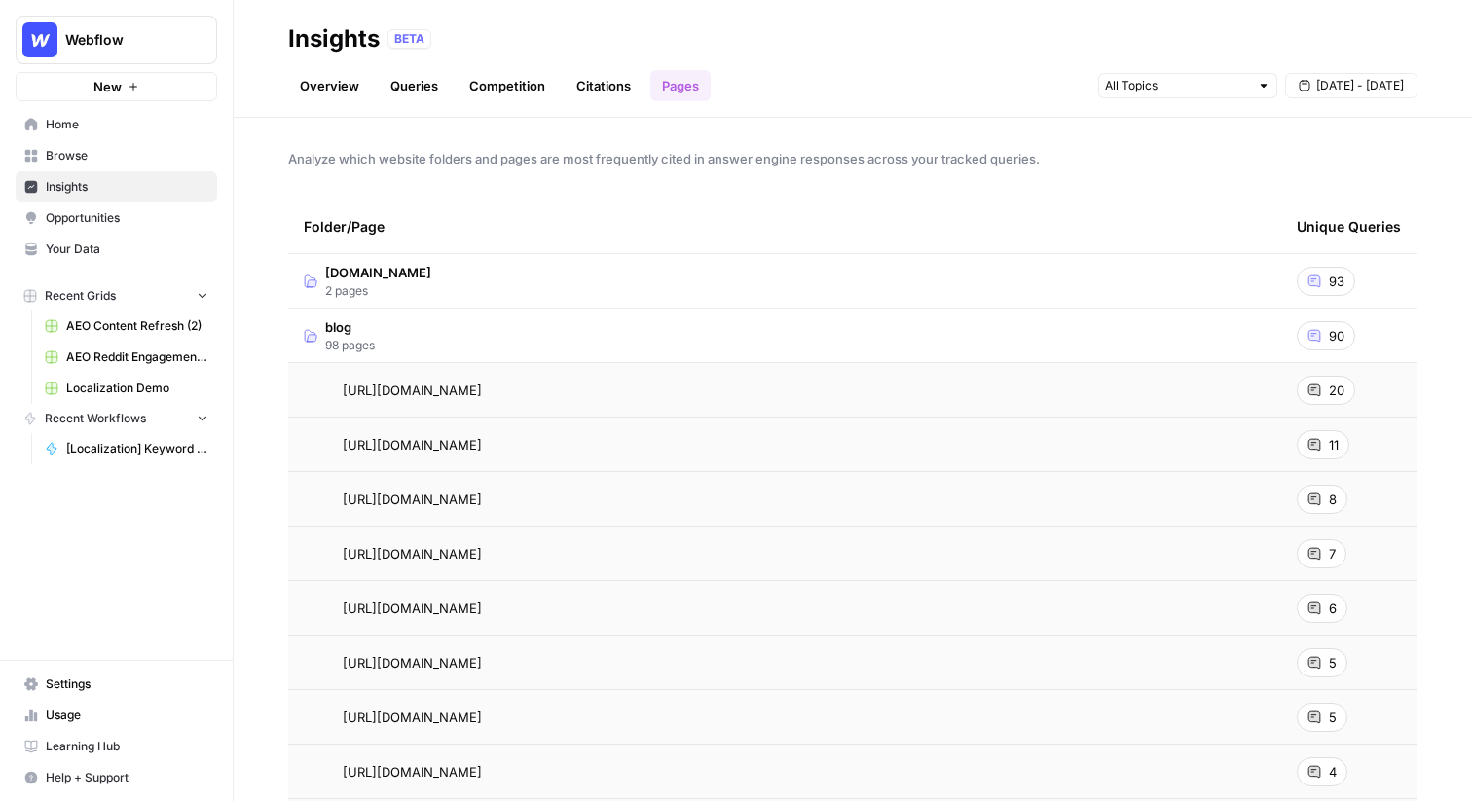
click at [1326, 440] on div "11" at bounding box center [1322, 444] width 53 height 29
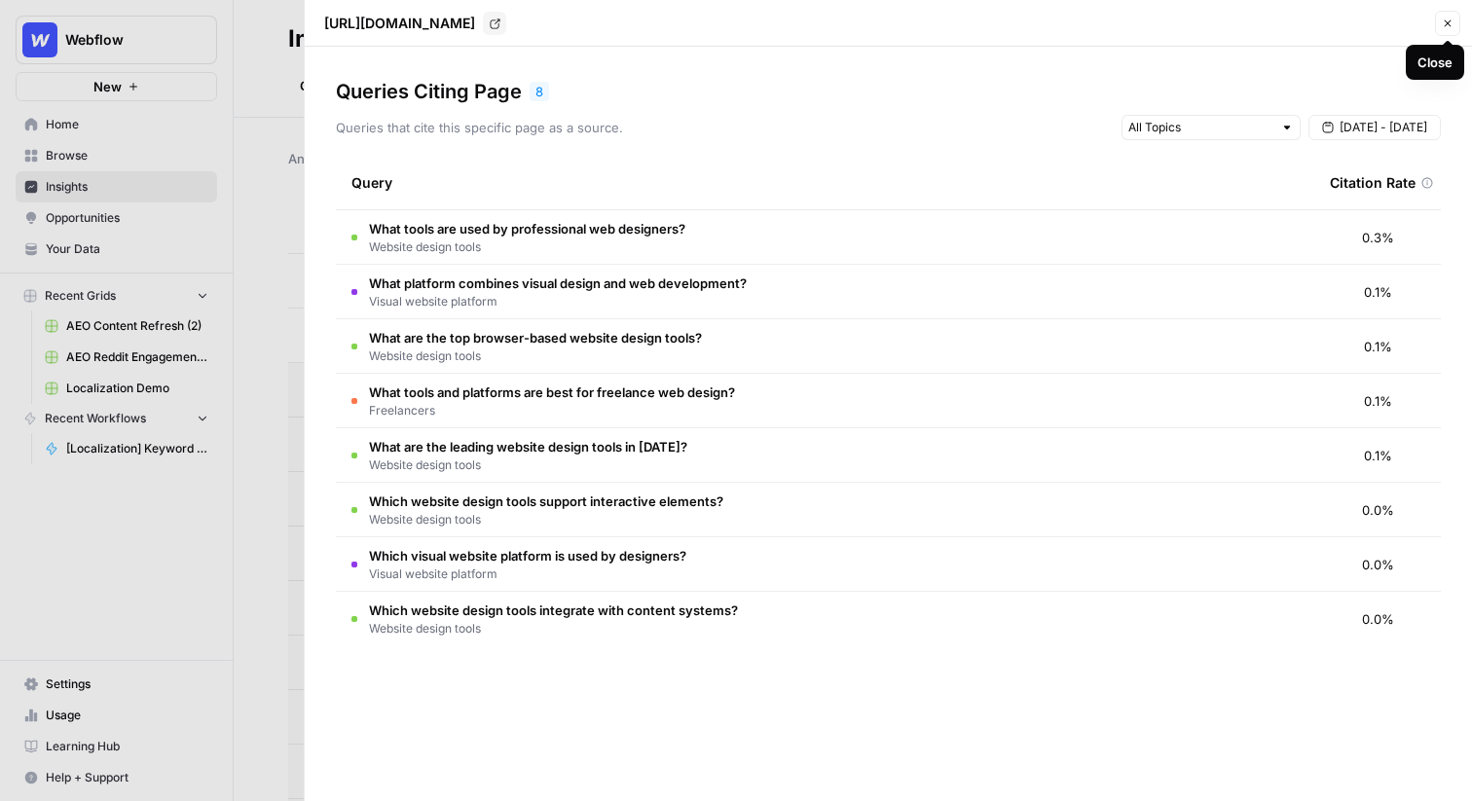
click at [1445, 27] on icon "button" at bounding box center [1447, 24] width 12 height 12
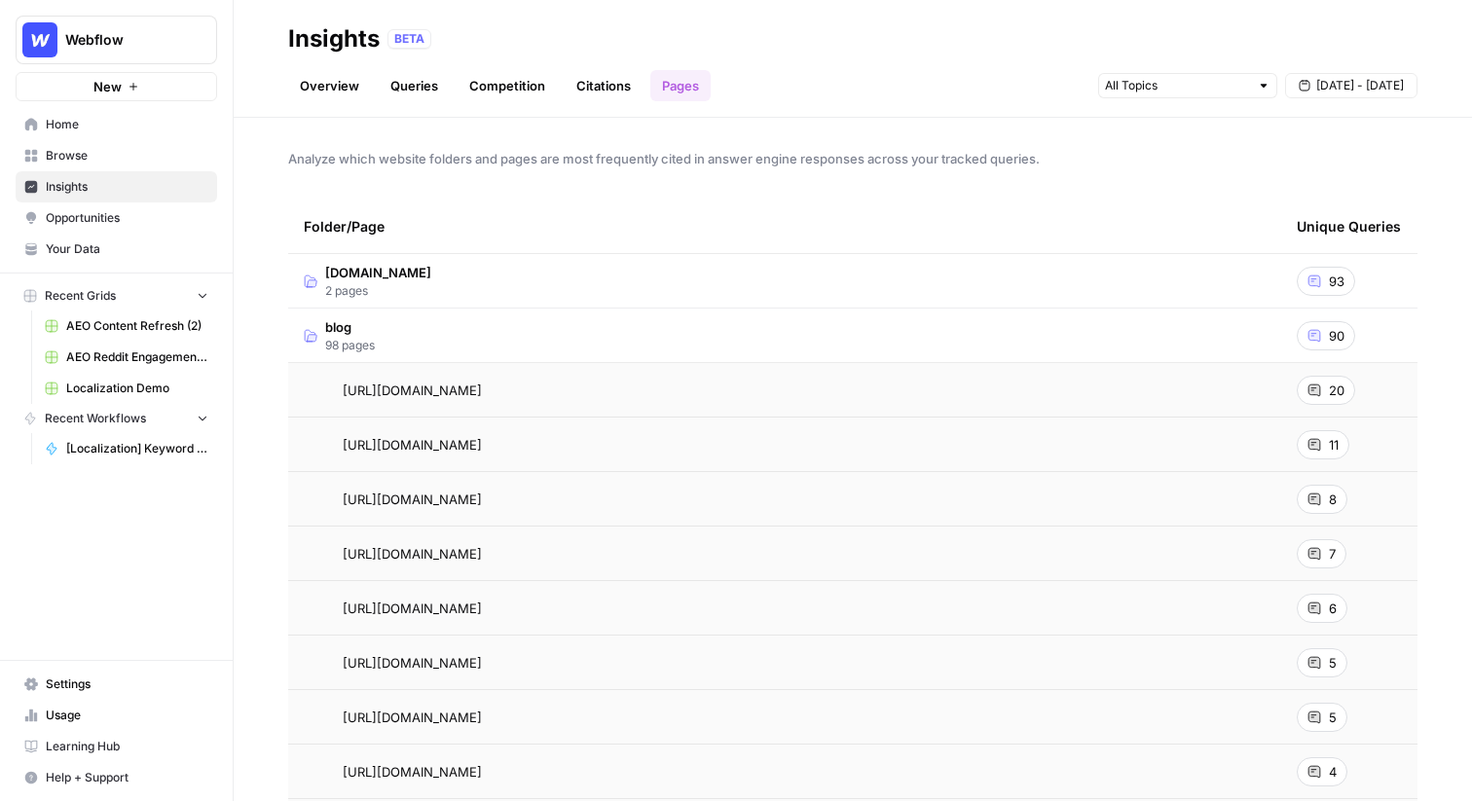
click at [492, 325] on td "blog 98 pages" at bounding box center [784, 336] width 993 height 54
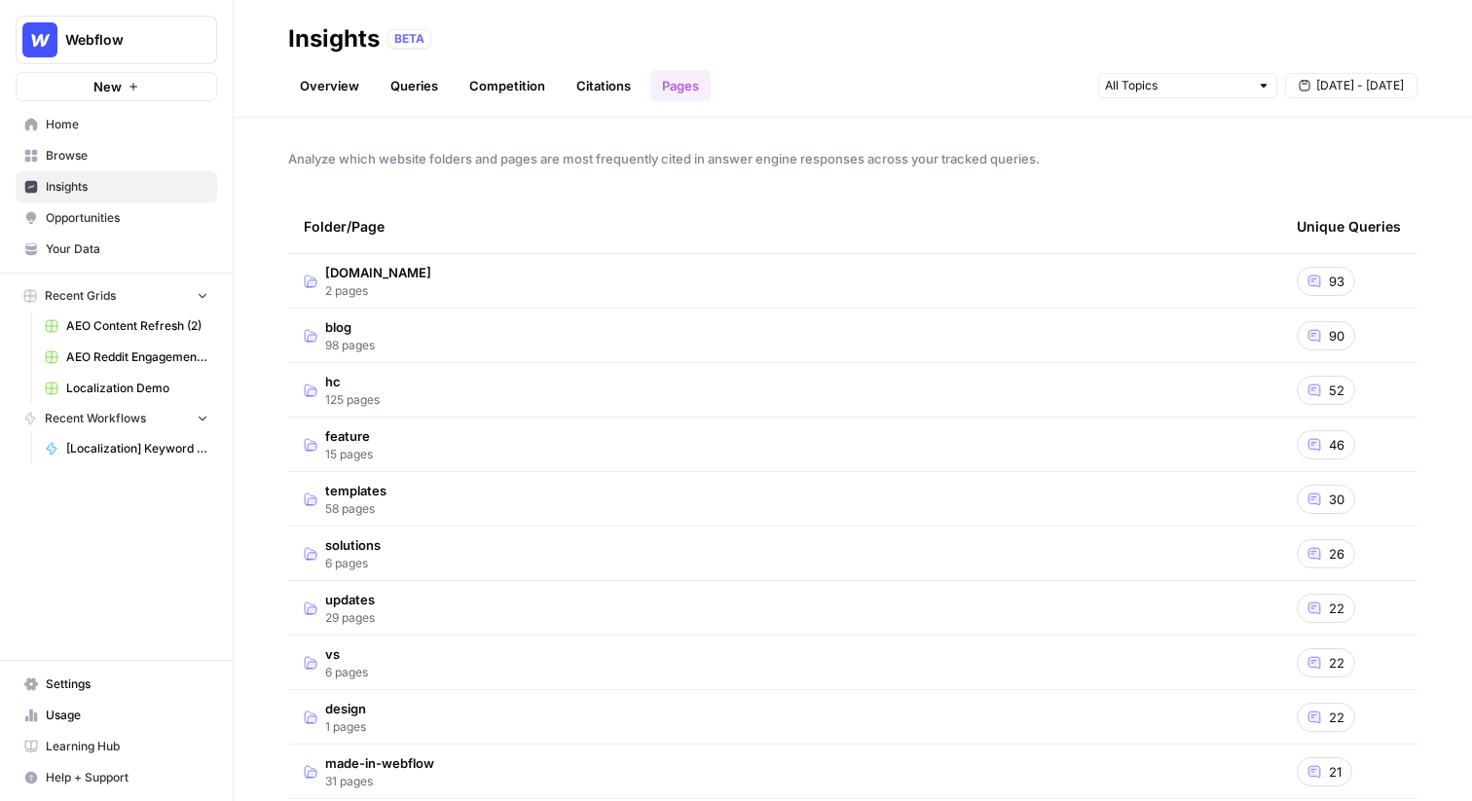
click at [296, 131] on div "Analyze which website folders and pages are most frequently cited in answer eng…" at bounding box center [853, 459] width 1238 height 683
